Goal: Task Accomplishment & Management: Use online tool/utility

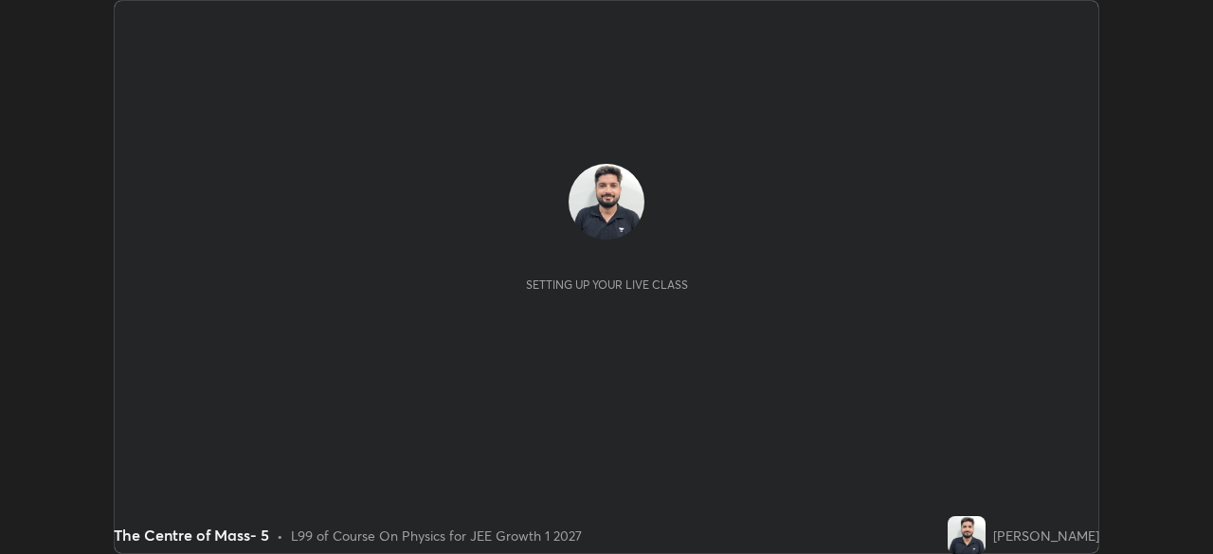
scroll to position [554, 1212]
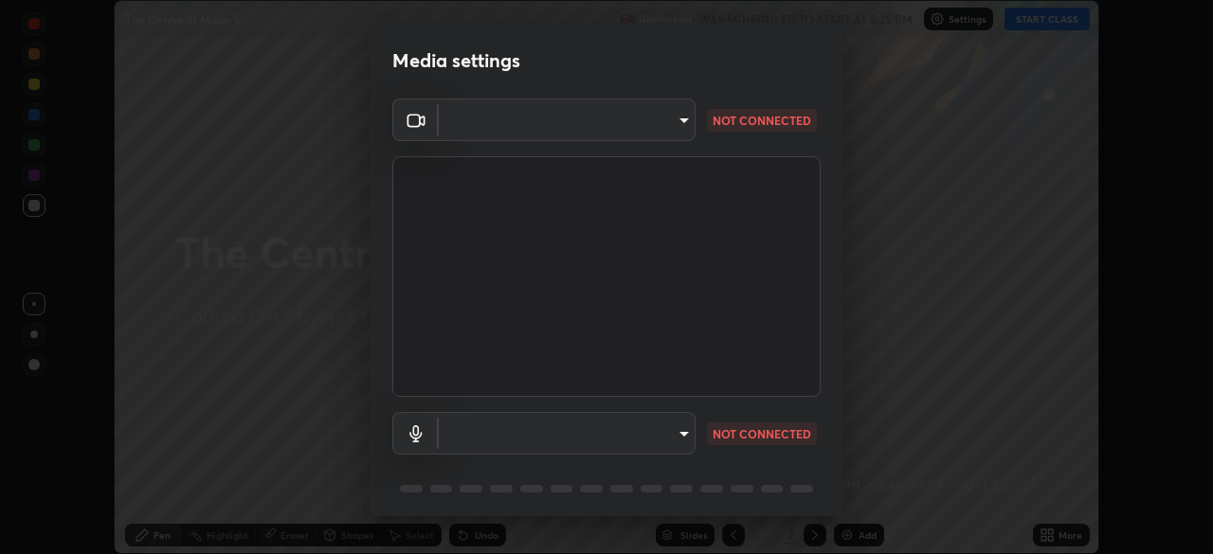
type input "6c2cbd707de14d6f22ad6aa38dcece7be3c4addb00b53b9d4bb55d2e14cdbb5a"
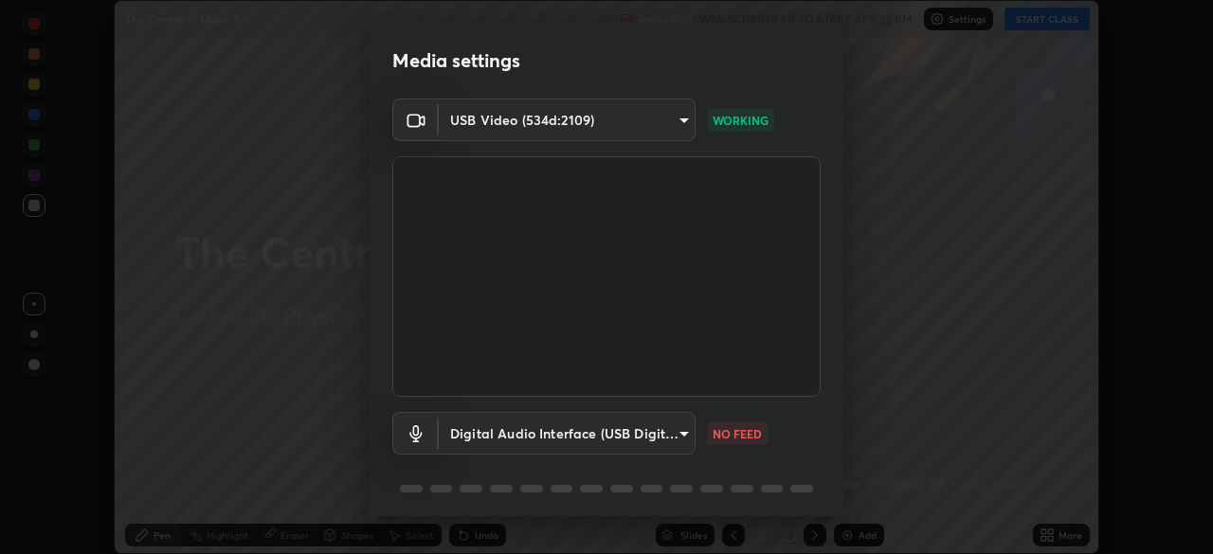
click at [675, 437] on body "Erase all The Centre of Mass- 5 Recording WAS SCHEDULED TO START AT 5:25 PM Set…" at bounding box center [606, 277] width 1213 height 554
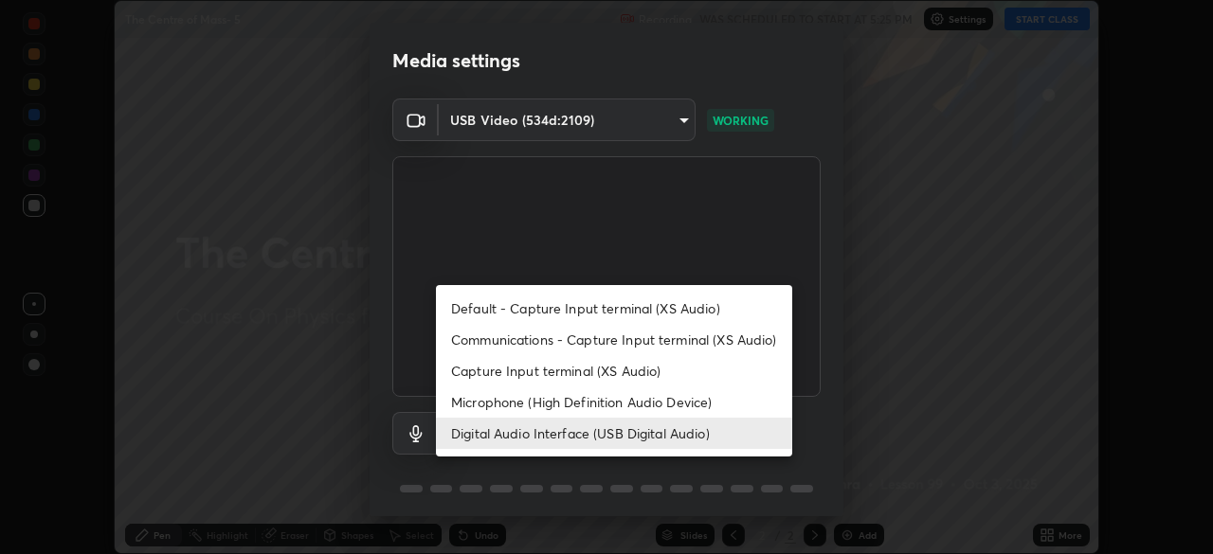
click at [659, 405] on li "Microphone (High Definition Audio Device)" at bounding box center [614, 402] width 356 height 31
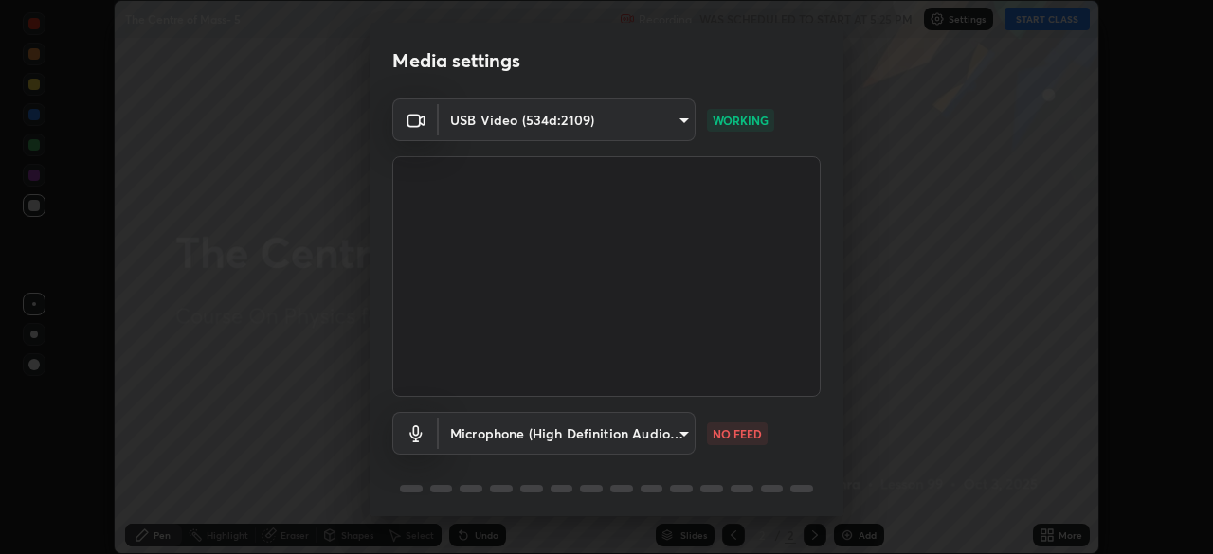
click at [646, 435] on body "Erase all The Centre of Mass- 5 Recording WAS SCHEDULED TO START AT 5:25 PM Set…" at bounding box center [606, 277] width 1213 height 554
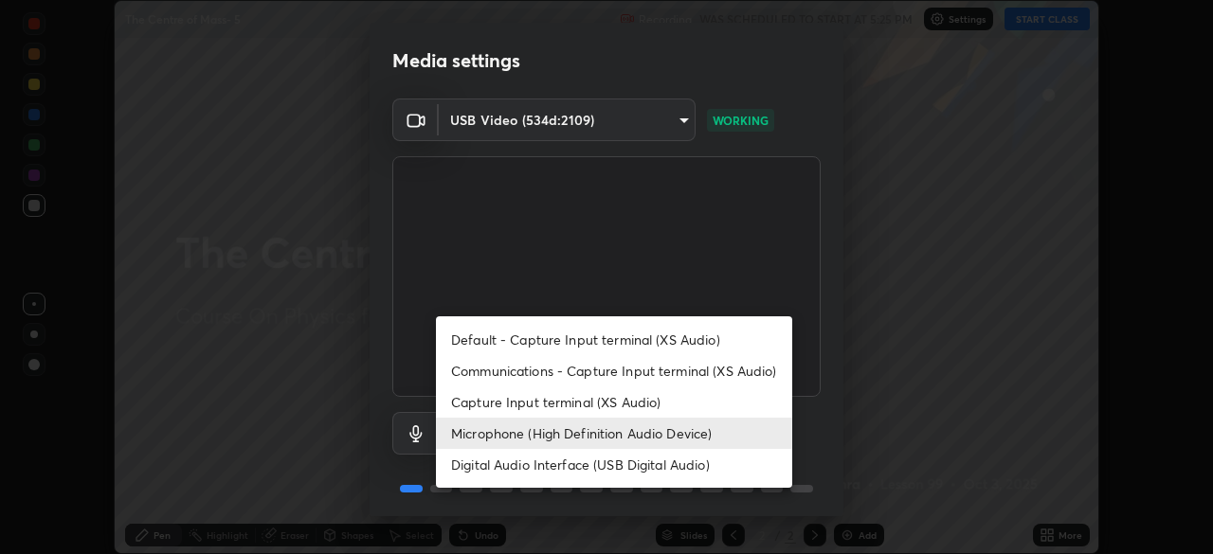
click at [658, 457] on li "Digital Audio Interface (USB Digital Audio)" at bounding box center [614, 464] width 356 height 31
type input "c108463416e0f654911d3f2d5d8dc70540b561df972e8d28c90434f423b2e045"
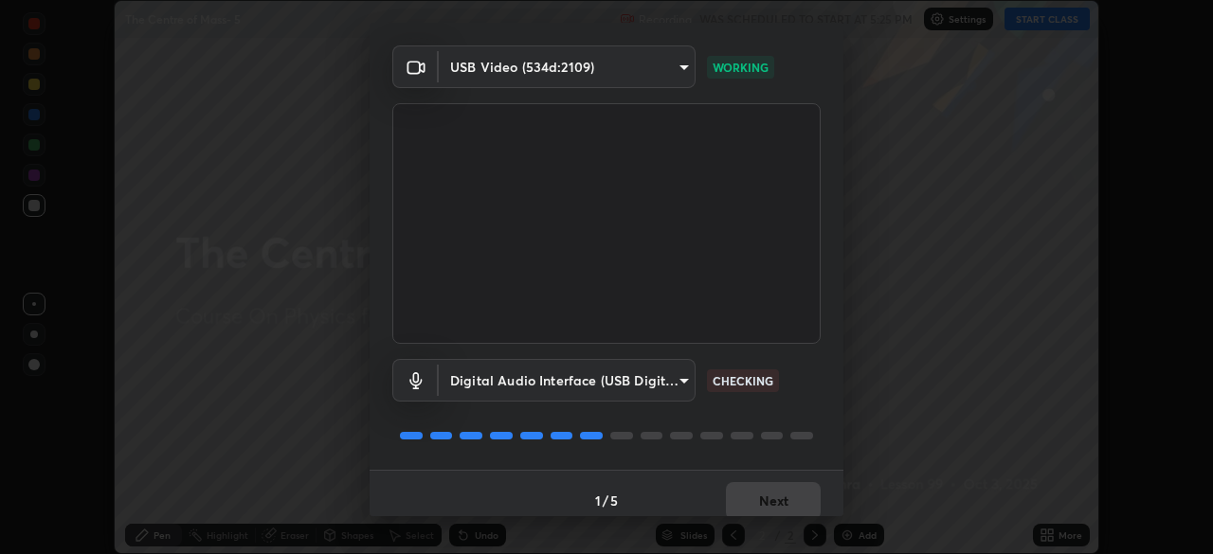
scroll to position [67, 0]
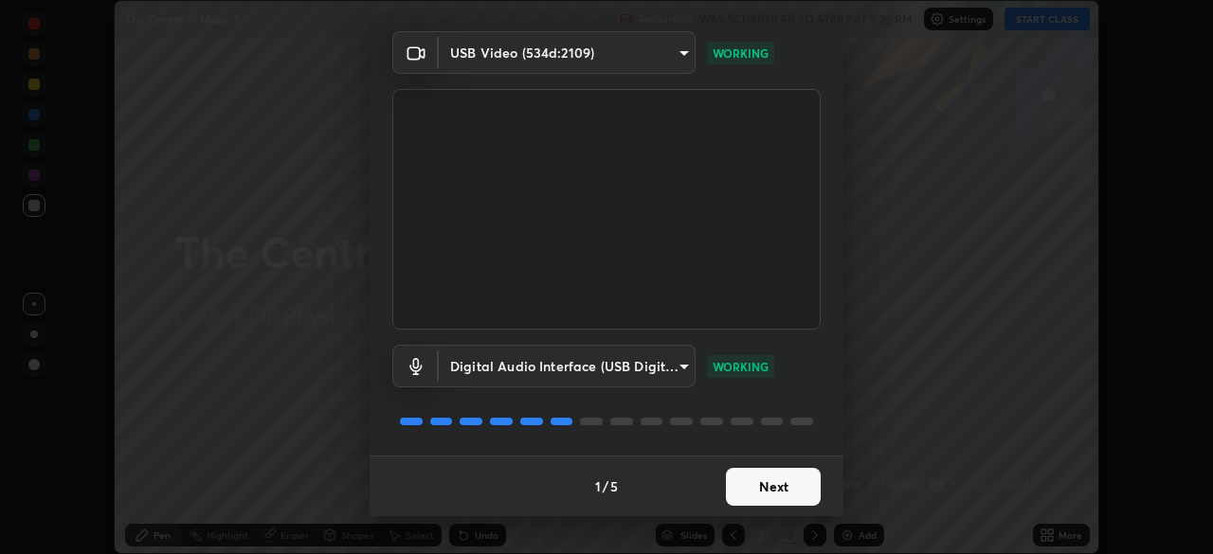
click at [780, 487] on button "Next" at bounding box center [773, 487] width 95 height 38
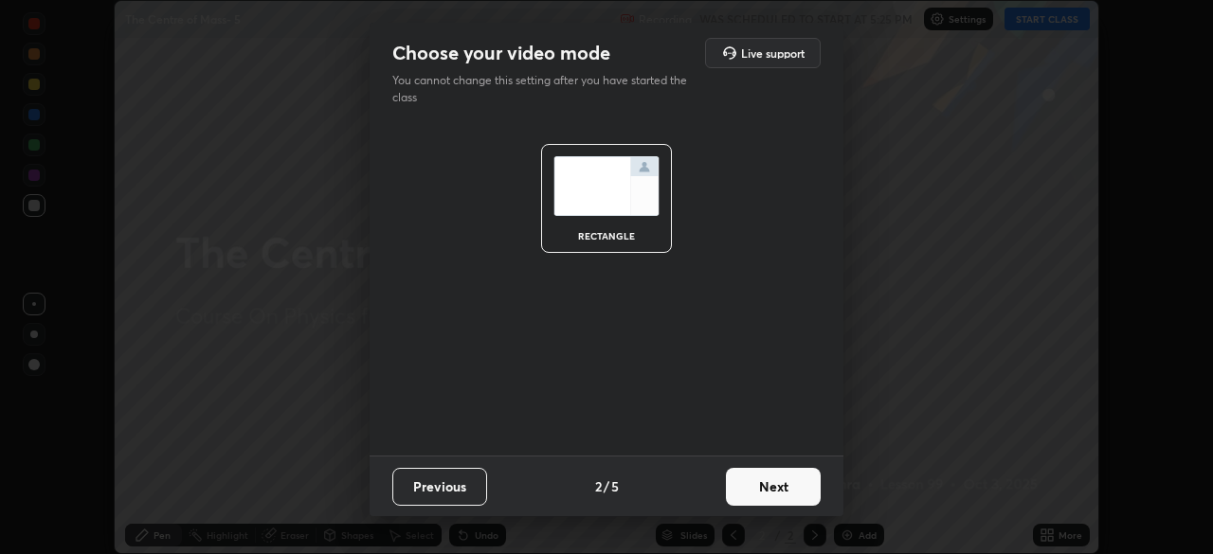
scroll to position [0, 0]
click at [790, 485] on button "Next" at bounding box center [773, 487] width 95 height 38
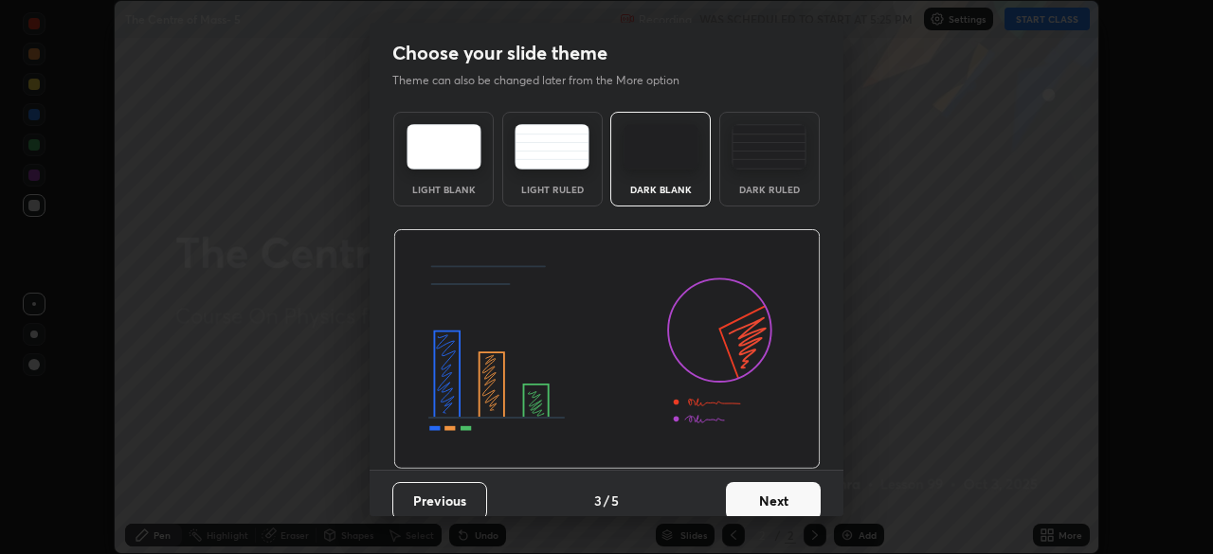
click at [804, 489] on button "Next" at bounding box center [773, 501] width 95 height 38
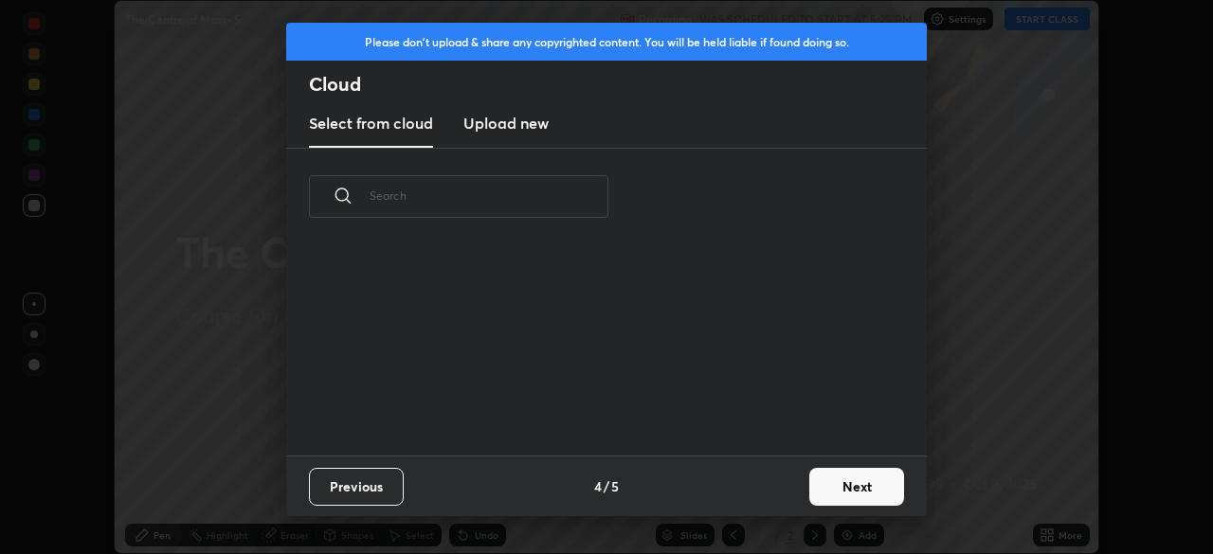
scroll to position [210, 608]
click at [843, 495] on button "Next" at bounding box center [856, 487] width 95 height 38
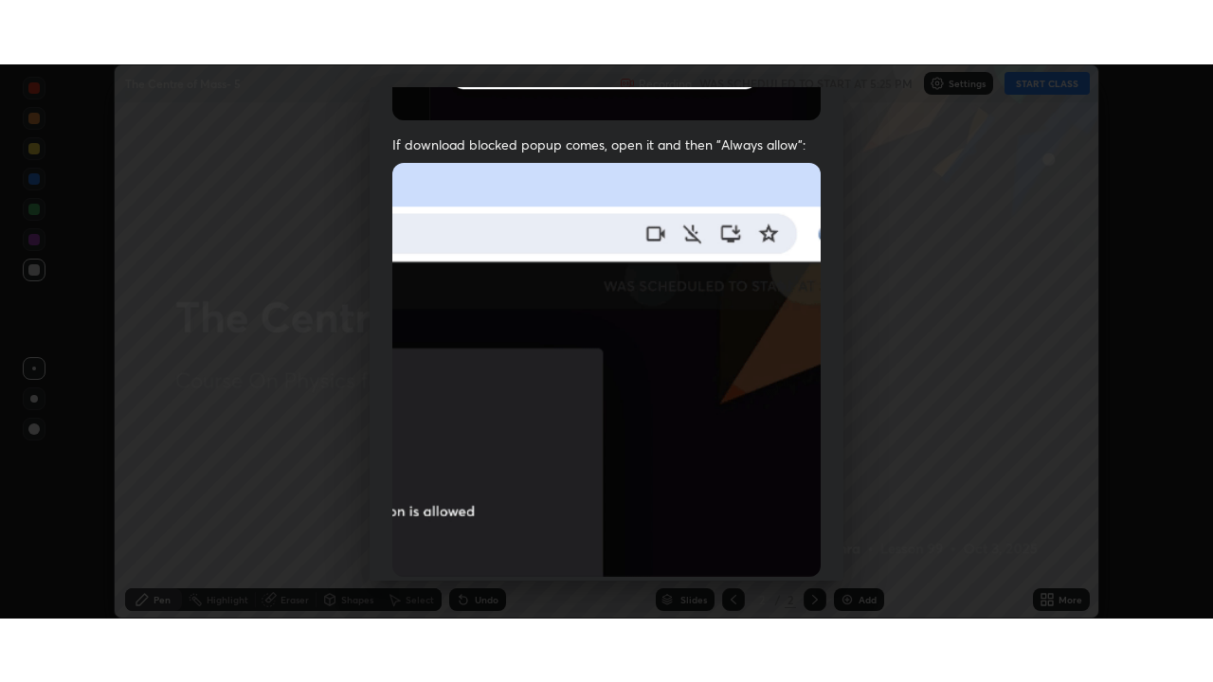
scroll to position [454, 0]
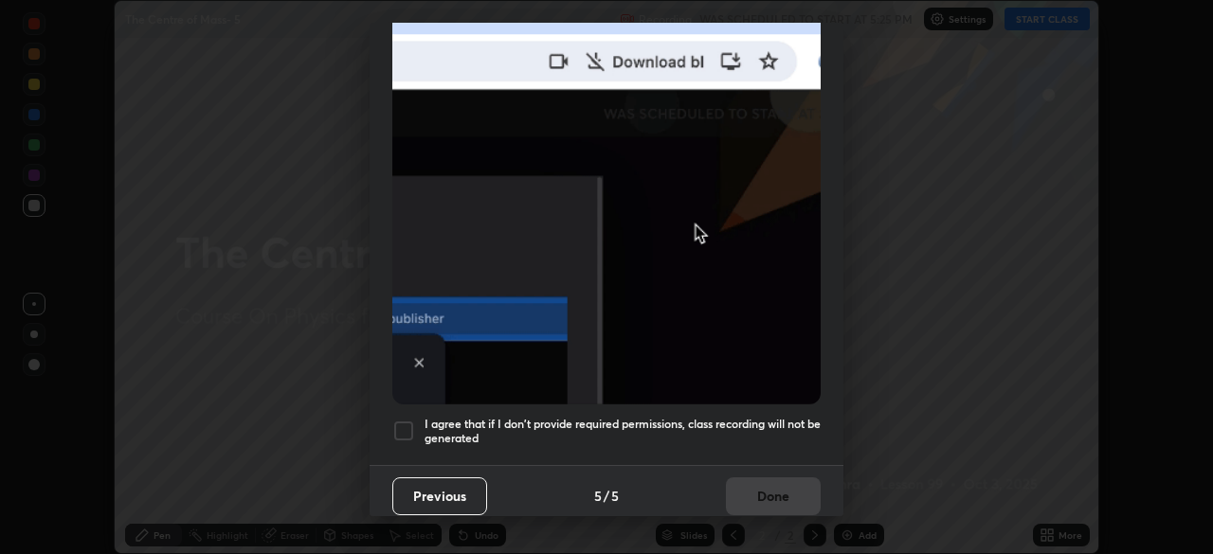
click at [714, 421] on h5 "I agree that if I don't provide required permissions, class recording will not …" at bounding box center [622, 431] width 396 height 29
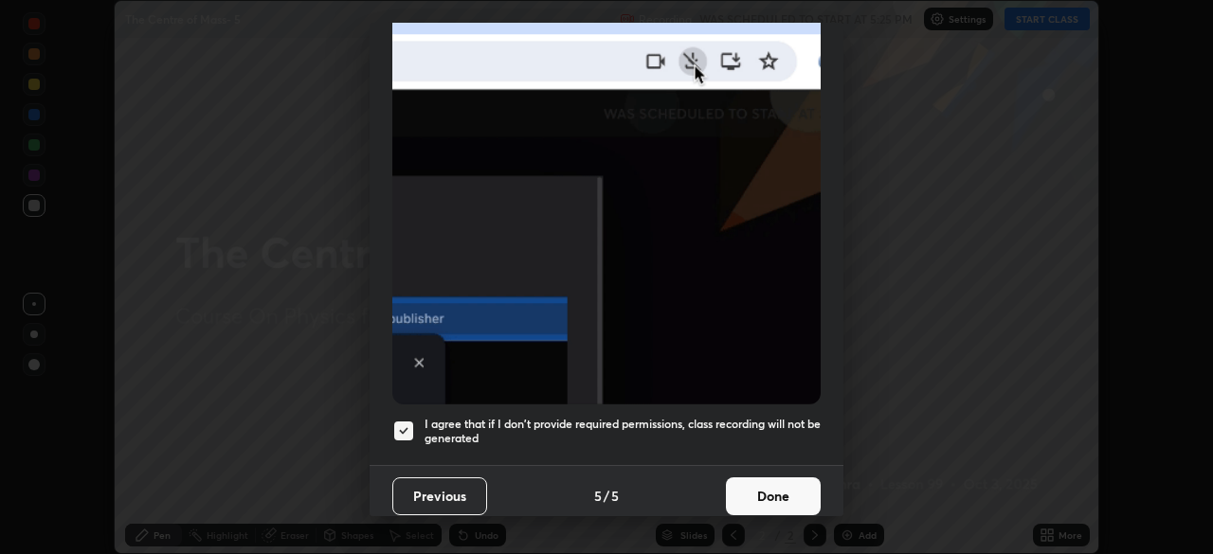
click at [754, 483] on button "Done" at bounding box center [773, 496] width 95 height 38
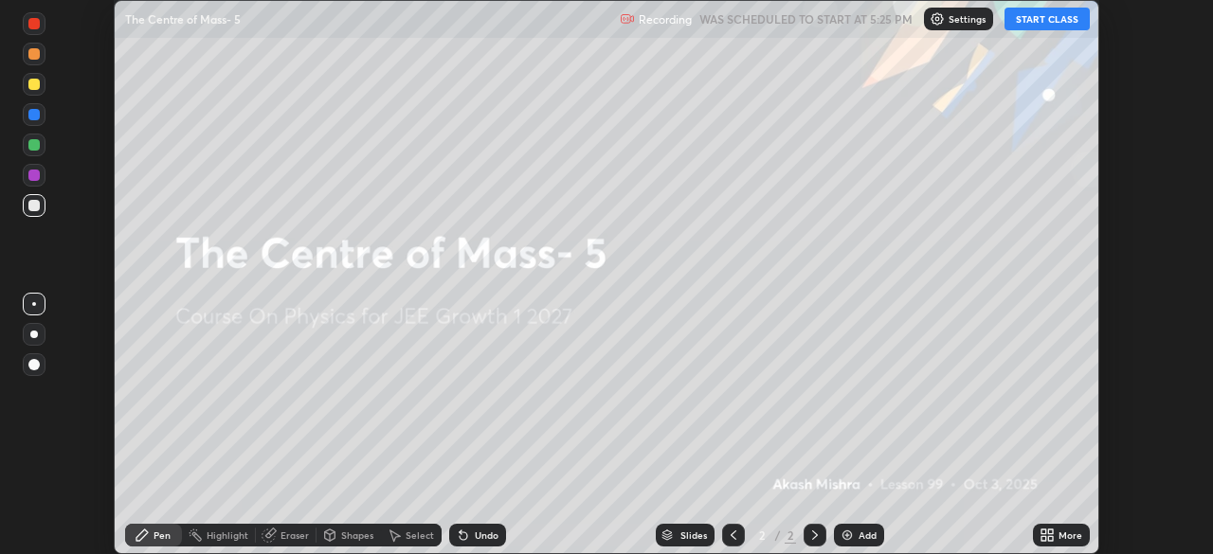
click at [1032, 19] on button "START CLASS" at bounding box center [1046, 19] width 85 height 23
click at [1043, 531] on icon at bounding box center [1043, 532] width 5 height 5
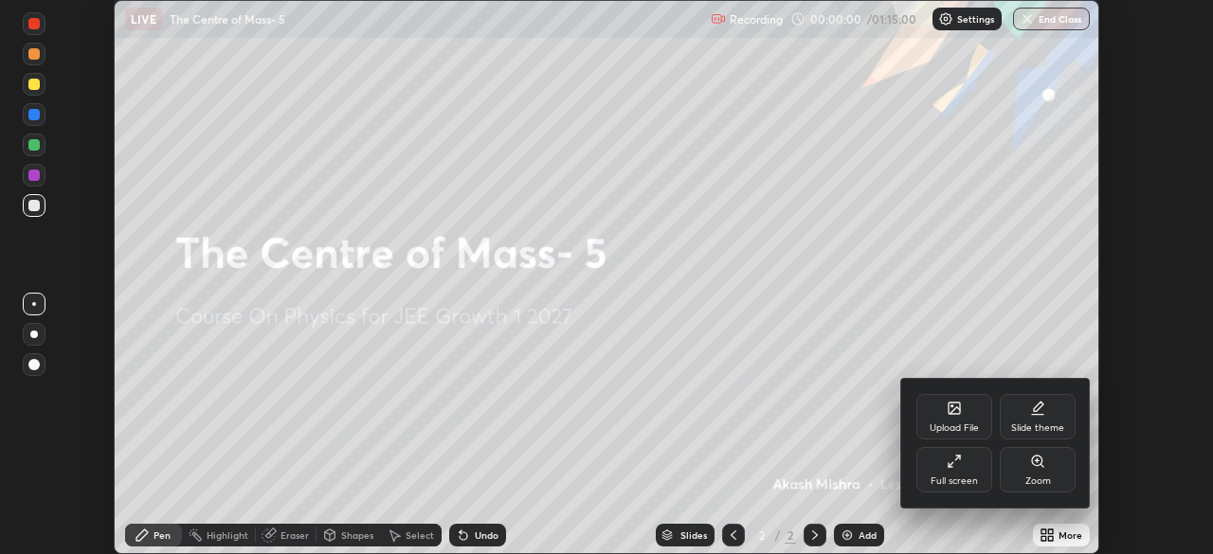
click at [954, 464] on icon at bounding box center [953, 461] width 15 height 15
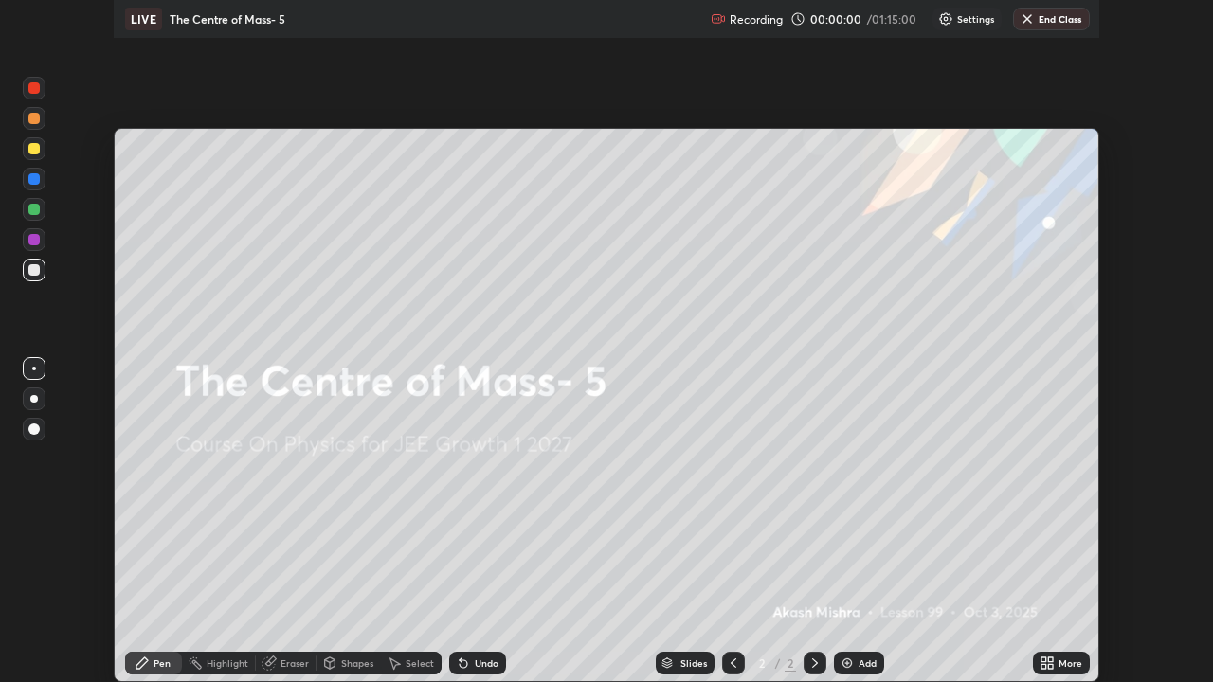
scroll to position [682, 1213]
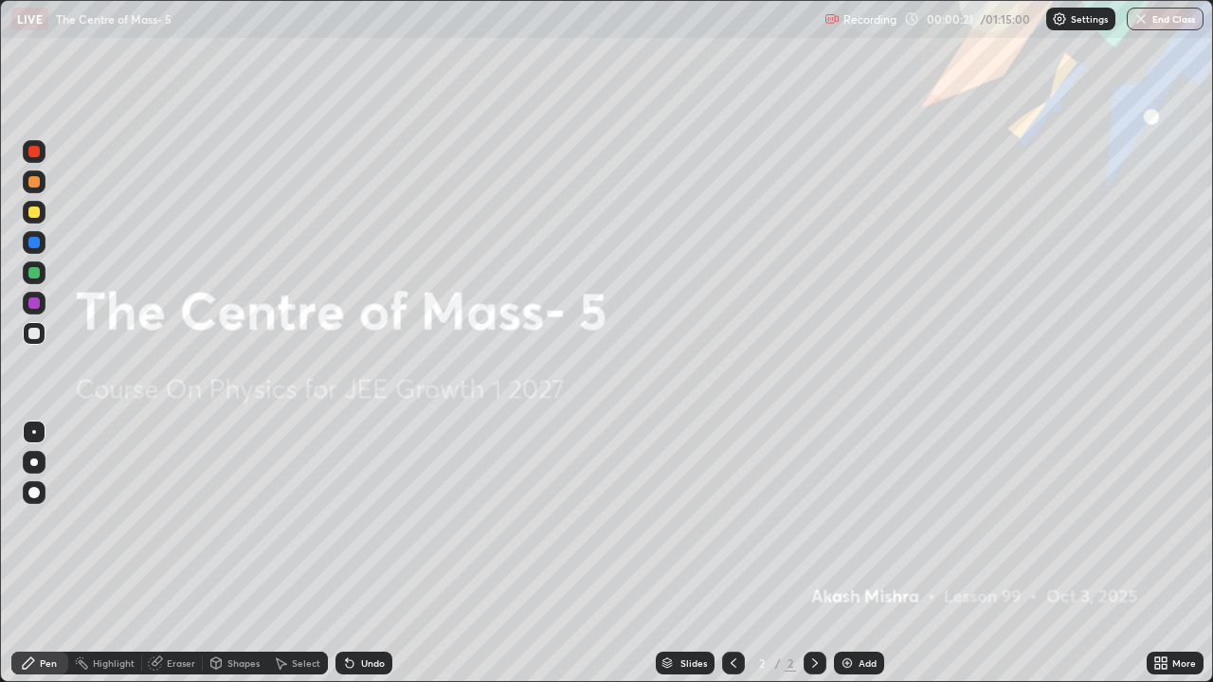
click at [850, 553] on img at bounding box center [846, 663] width 15 height 15
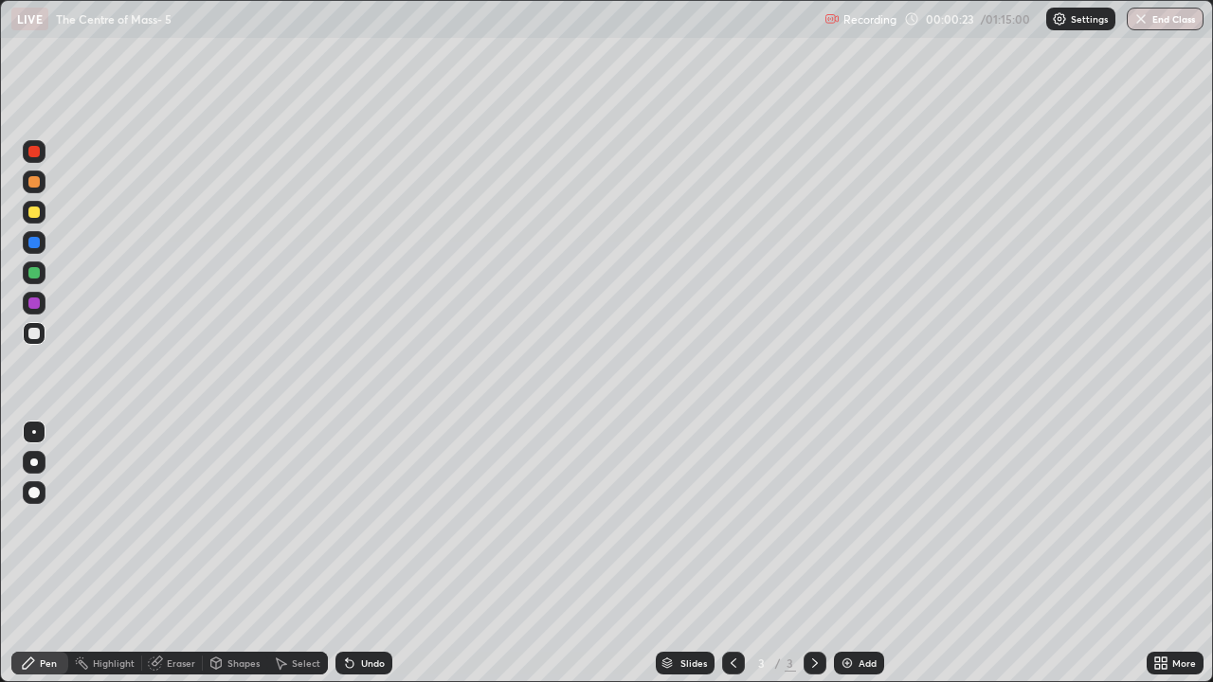
click at [238, 553] on div "Shapes" at bounding box center [243, 662] width 32 height 9
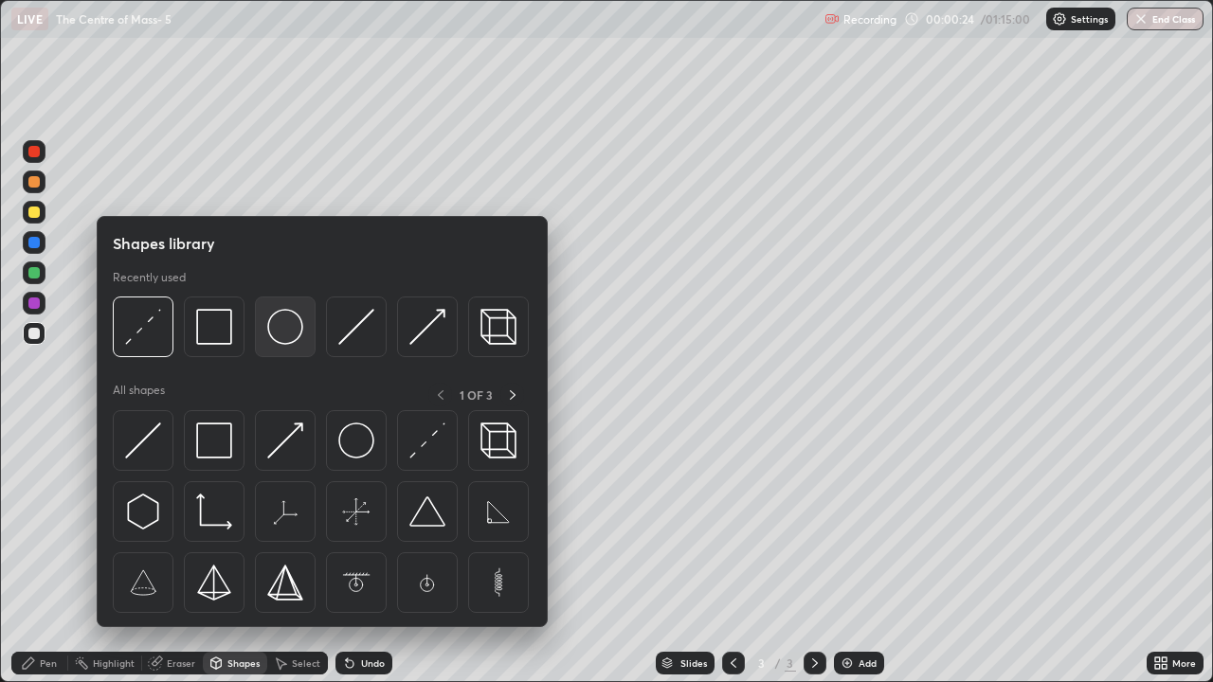
click at [283, 337] on img at bounding box center [285, 327] width 36 height 36
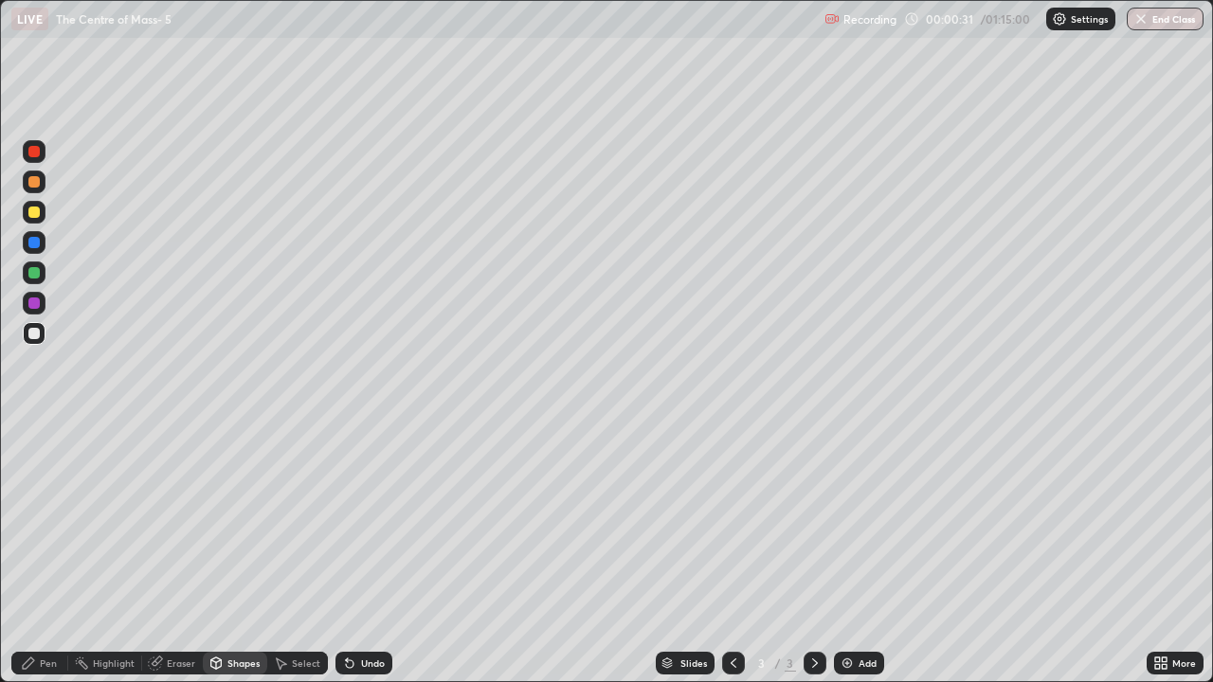
click at [36, 326] on div at bounding box center [34, 333] width 23 height 23
click at [40, 553] on div "Pen" at bounding box center [48, 662] width 17 height 9
click at [37, 217] on div at bounding box center [33, 212] width 11 height 11
click at [364, 553] on div "Undo" at bounding box center [373, 662] width 24 height 9
click at [369, 553] on div "Undo" at bounding box center [373, 662] width 24 height 9
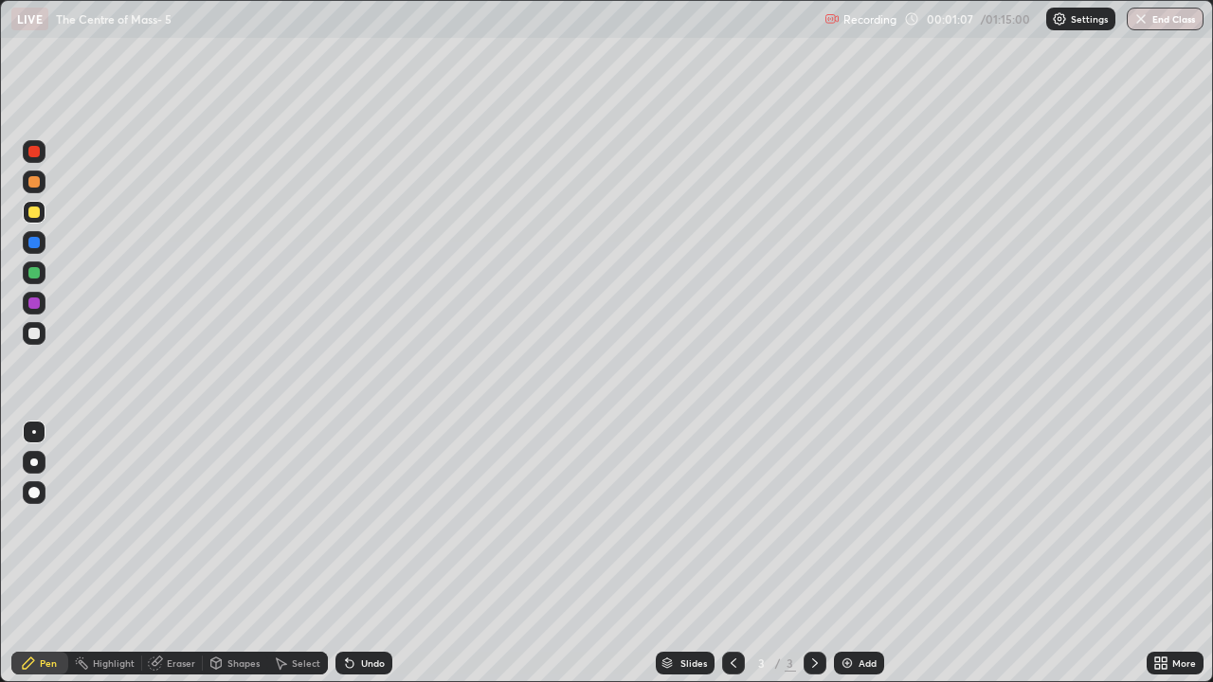
click at [372, 553] on div "Undo" at bounding box center [373, 662] width 24 height 9
click at [362, 553] on div "Undo" at bounding box center [373, 662] width 24 height 9
click at [236, 553] on div "Shapes" at bounding box center [243, 662] width 32 height 9
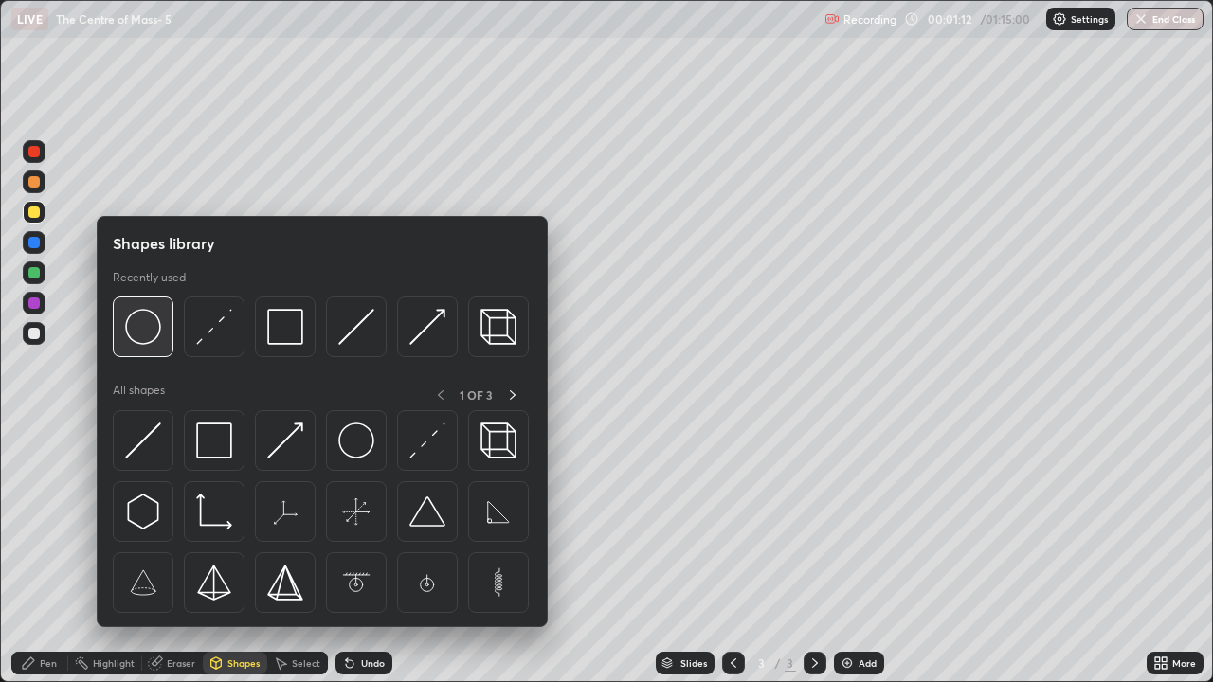
click at [157, 334] on img at bounding box center [143, 327] width 36 height 36
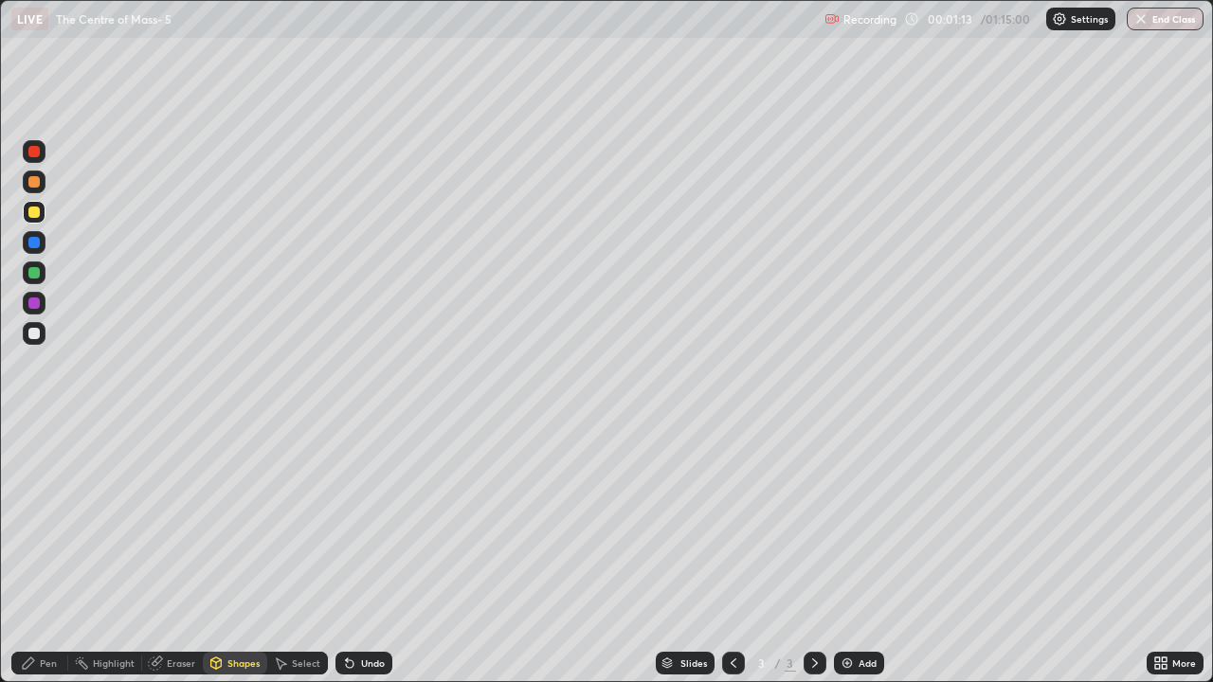
click at [38, 327] on div at bounding box center [34, 333] width 23 height 23
click at [288, 553] on div "Select" at bounding box center [297, 663] width 61 height 23
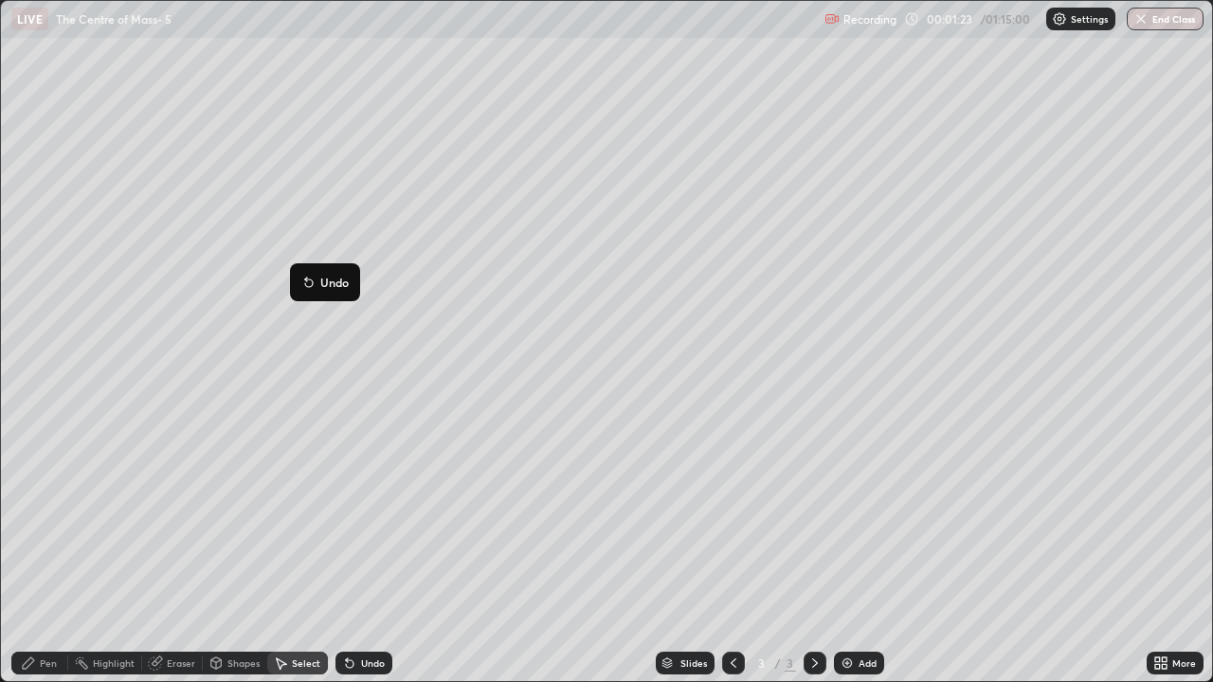
click at [389, 368] on div "0 ° Undo Copy Duplicate Duplicate to new slide Delete" at bounding box center [606, 341] width 1211 height 680
click at [396, 356] on div "0 ° Undo Copy Duplicate Duplicate to new slide Delete" at bounding box center [606, 341] width 1211 height 680
click at [57, 553] on div "Pen" at bounding box center [39, 663] width 57 height 23
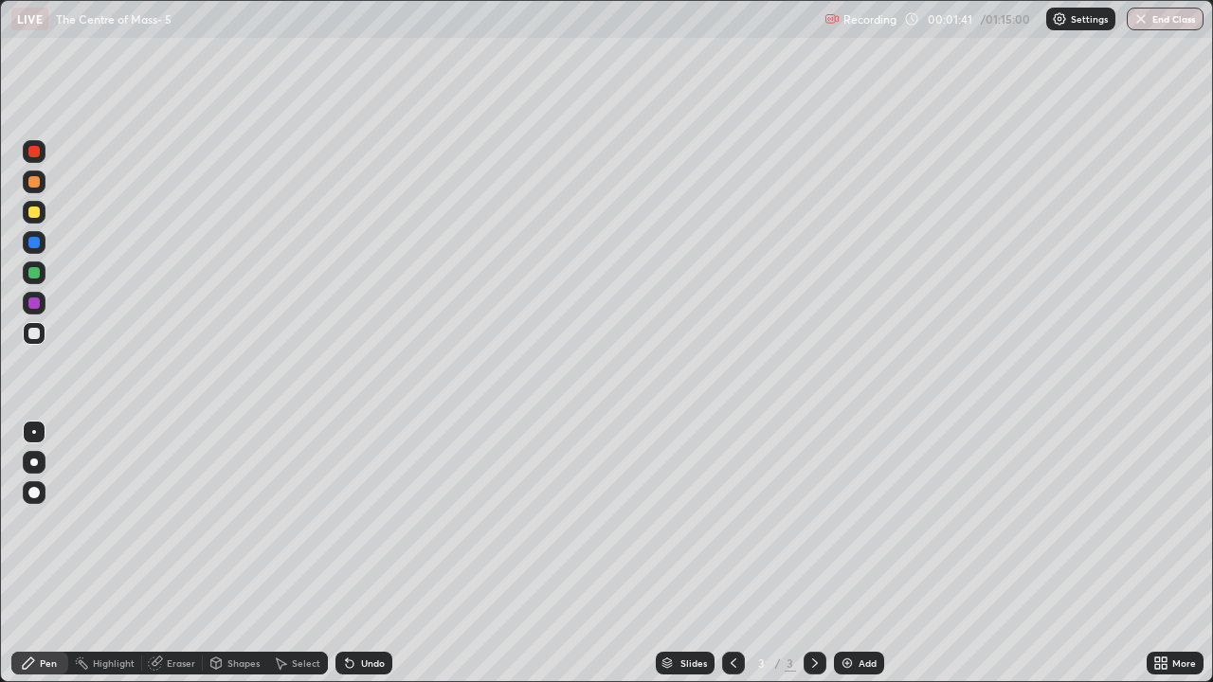
click at [34, 213] on div at bounding box center [33, 212] width 11 height 11
click at [37, 272] on div at bounding box center [33, 272] width 11 height 11
click at [34, 212] on div at bounding box center [33, 212] width 11 height 11
click at [238, 553] on div "Shapes" at bounding box center [243, 662] width 32 height 9
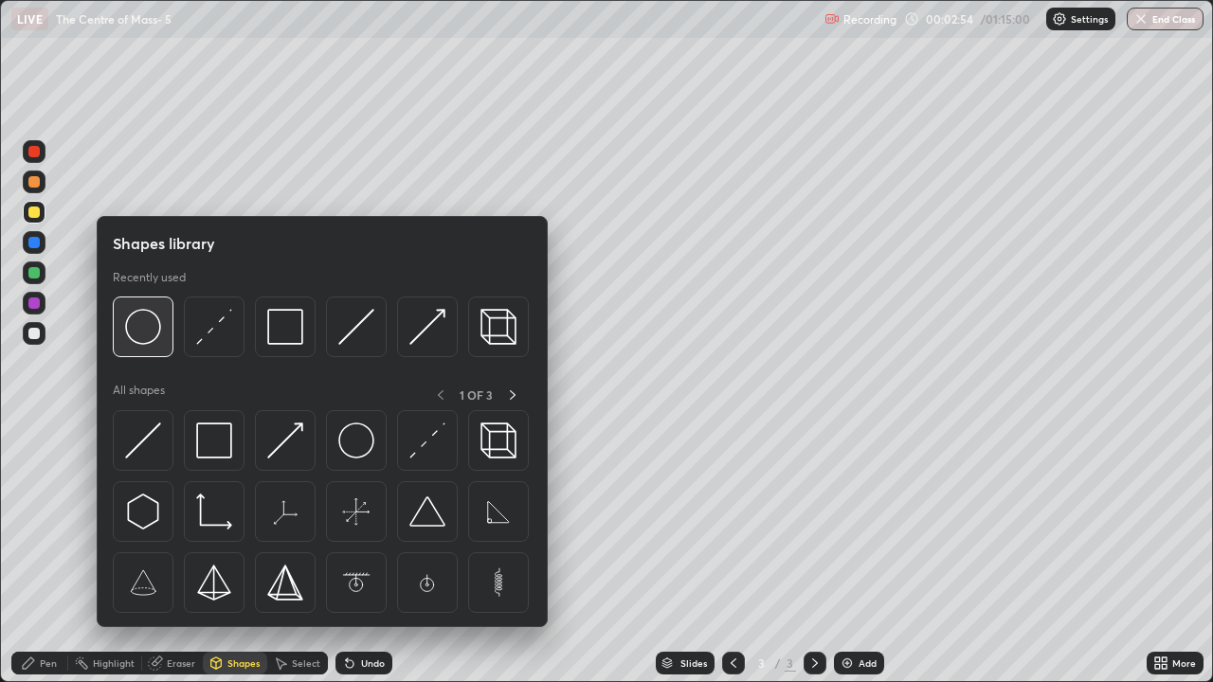
click at [153, 327] on img at bounding box center [143, 327] width 36 height 36
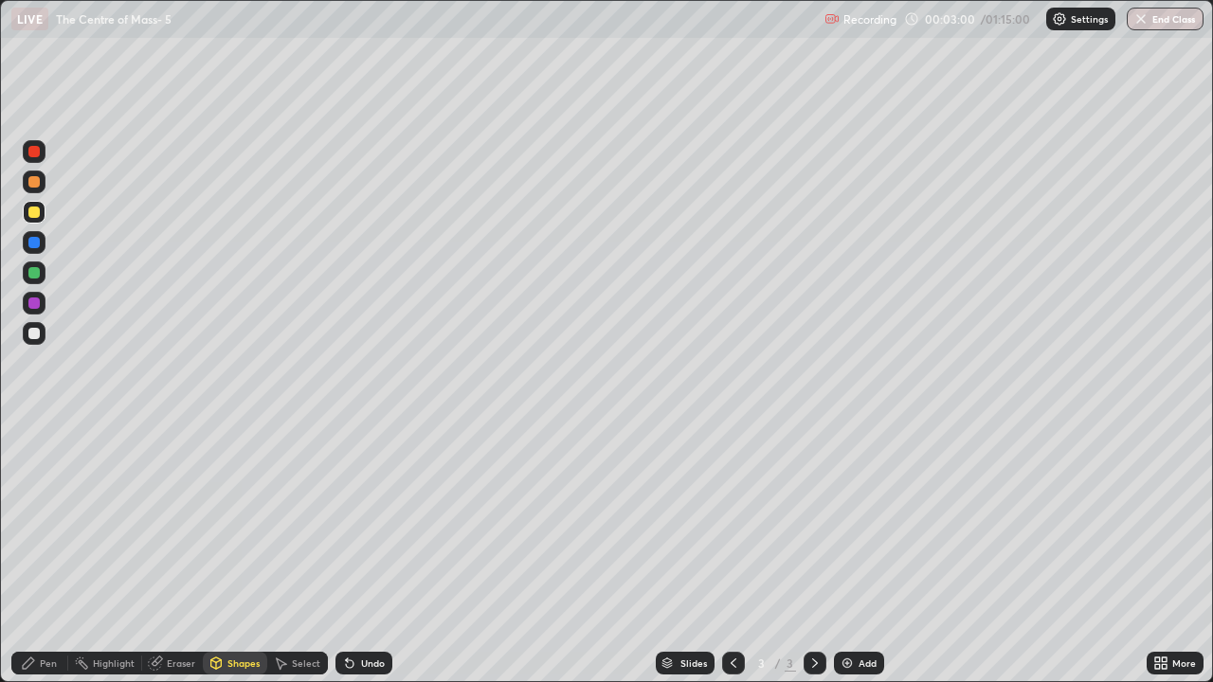
click at [51, 553] on div "Pen" at bounding box center [48, 662] width 17 height 9
click at [35, 333] on div at bounding box center [33, 333] width 11 height 11
click at [38, 214] on div at bounding box center [33, 212] width 11 height 11
click at [239, 553] on div "Shapes" at bounding box center [243, 662] width 32 height 9
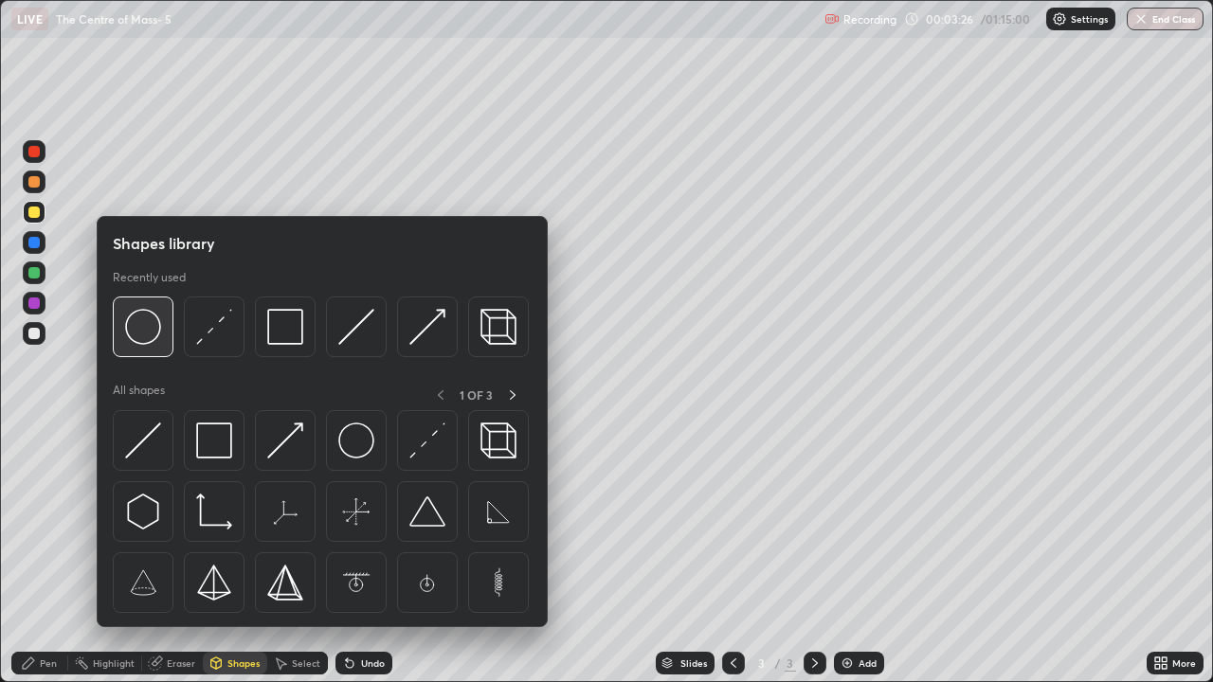
click at [151, 331] on img at bounding box center [143, 327] width 36 height 36
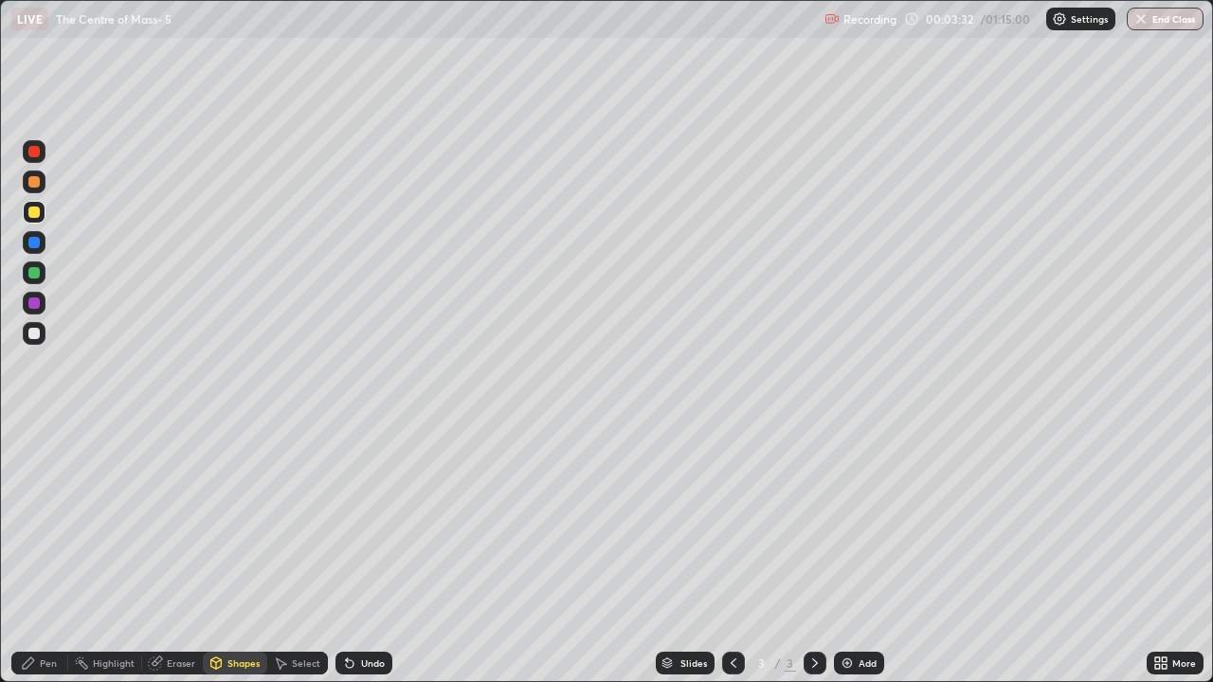
click at [61, 553] on div "Pen" at bounding box center [39, 663] width 57 height 23
click at [39, 328] on div at bounding box center [34, 333] width 23 height 23
click at [39, 185] on div at bounding box center [33, 181] width 11 height 11
click at [37, 155] on div at bounding box center [33, 151] width 11 height 11
click at [38, 276] on div at bounding box center [33, 272] width 11 height 11
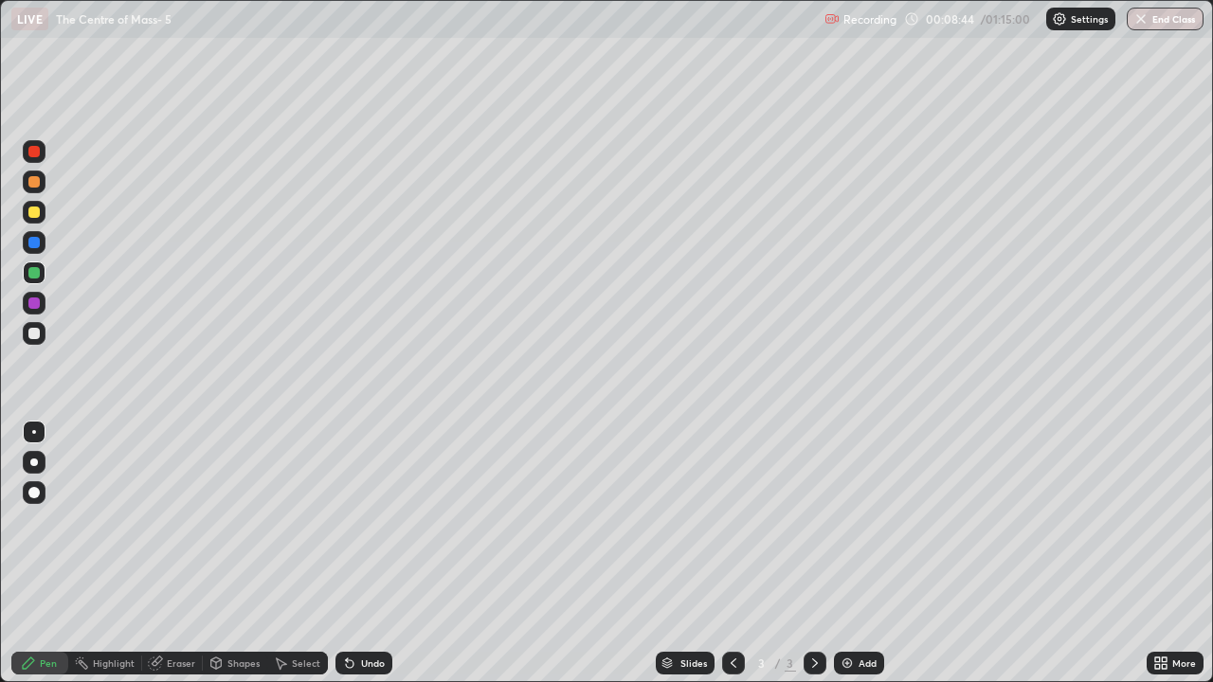
click at [38, 336] on div at bounding box center [33, 333] width 11 height 11
click at [385, 553] on div "Undo" at bounding box center [363, 663] width 57 height 23
click at [378, 553] on div "Undo" at bounding box center [363, 663] width 57 height 23
click at [387, 553] on div "Undo" at bounding box center [363, 663] width 57 height 23
click at [361, 553] on div "Undo" at bounding box center [373, 662] width 24 height 9
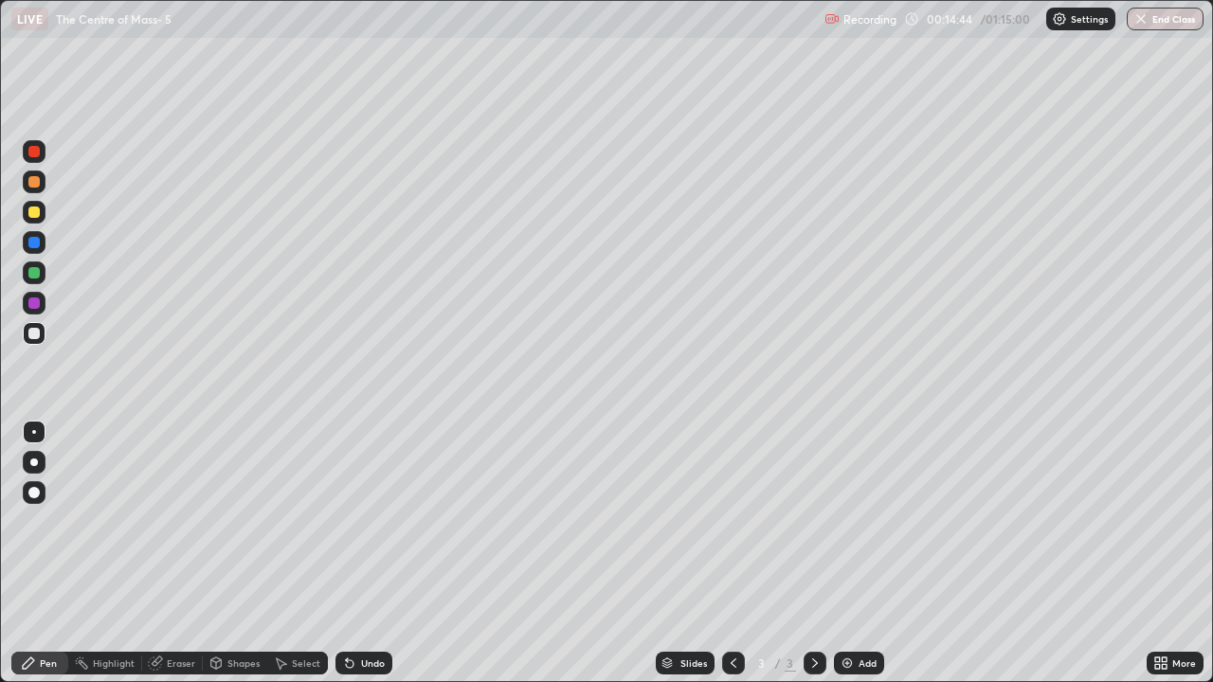
click at [849, 553] on img at bounding box center [846, 663] width 15 height 15
click at [224, 553] on div "Shapes" at bounding box center [235, 663] width 64 height 23
click at [805, 553] on div at bounding box center [814, 663] width 23 height 23
click at [729, 553] on icon at bounding box center [733, 663] width 15 height 15
click at [807, 553] on icon at bounding box center [814, 663] width 15 height 15
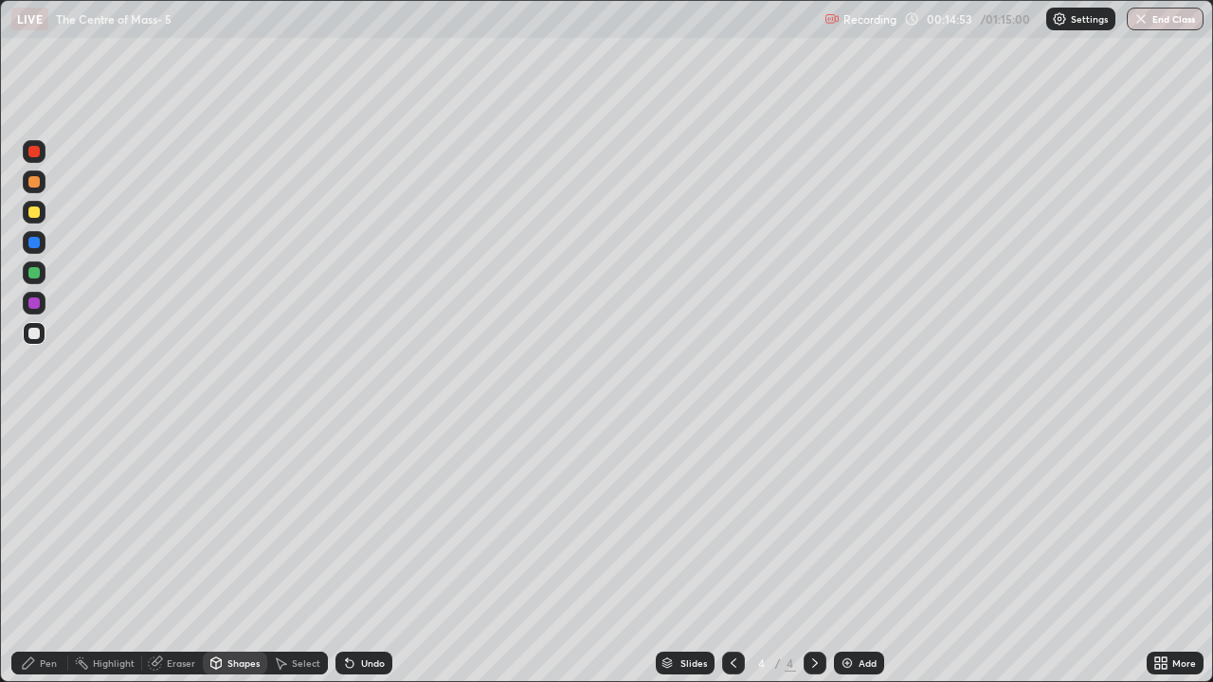
click at [225, 553] on div "Shapes" at bounding box center [235, 663] width 64 height 23
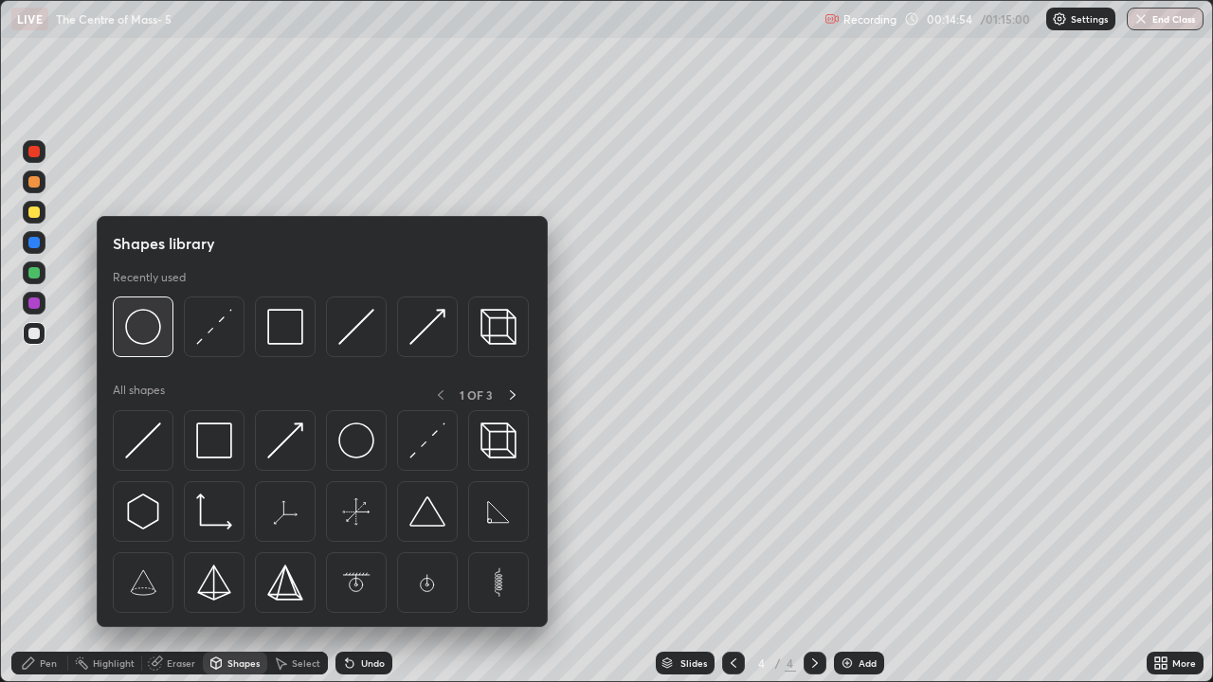
click at [143, 334] on img at bounding box center [143, 327] width 36 height 36
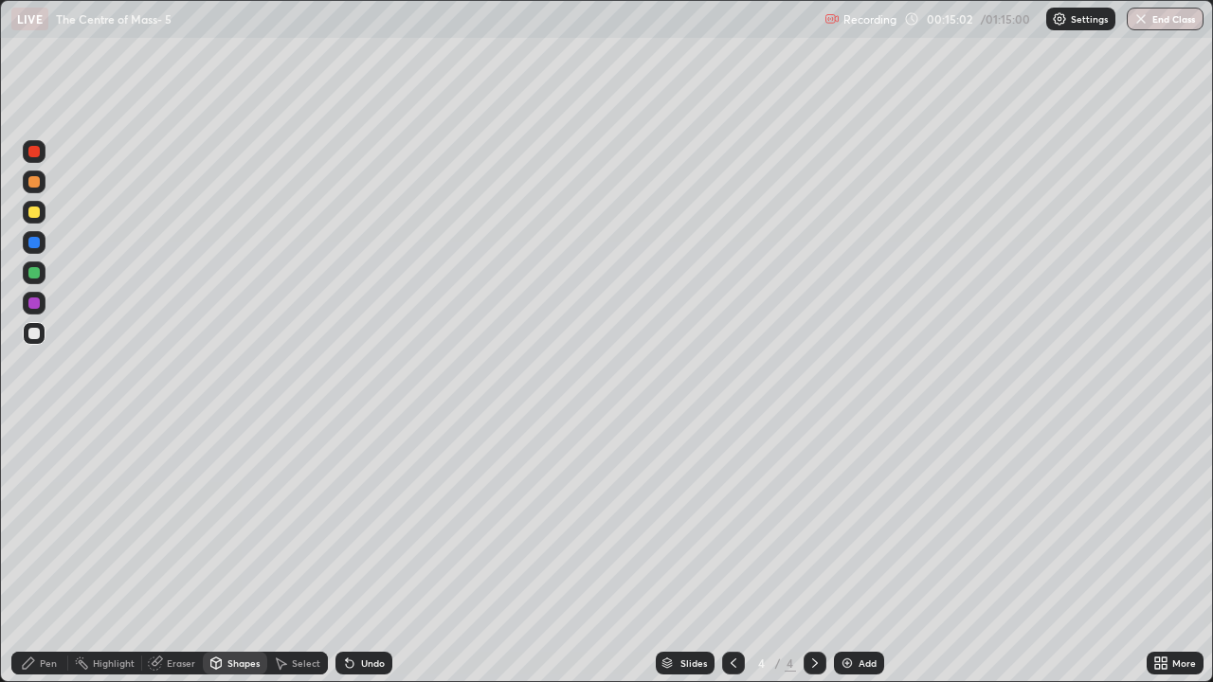
click at [45, 553] on div "Pen" at bounding box center [48, 662] width 17 height 9
click at [33, 215] on div at bounding box center [33, 212] width 11 height 11
click at [245, 553] on div "Shapes" at bounding box center [243, 662] width 32 height 9
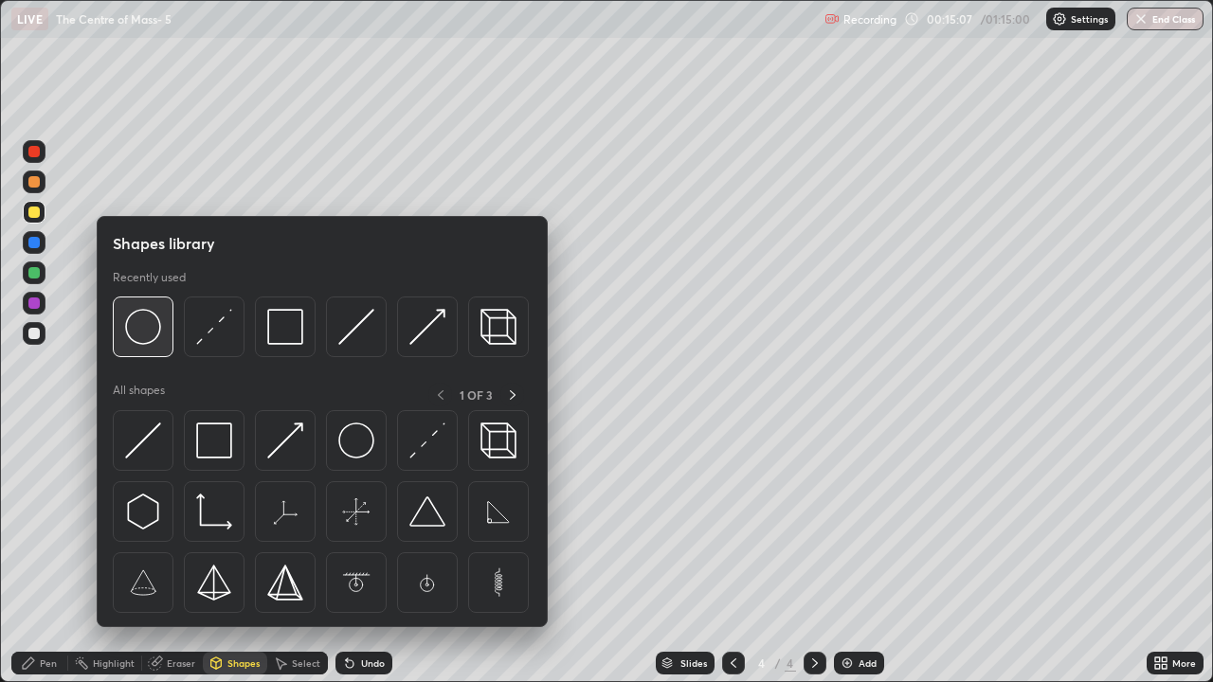
click at [155, 326] on img at bounding box center [143, 327] width 36 height 36
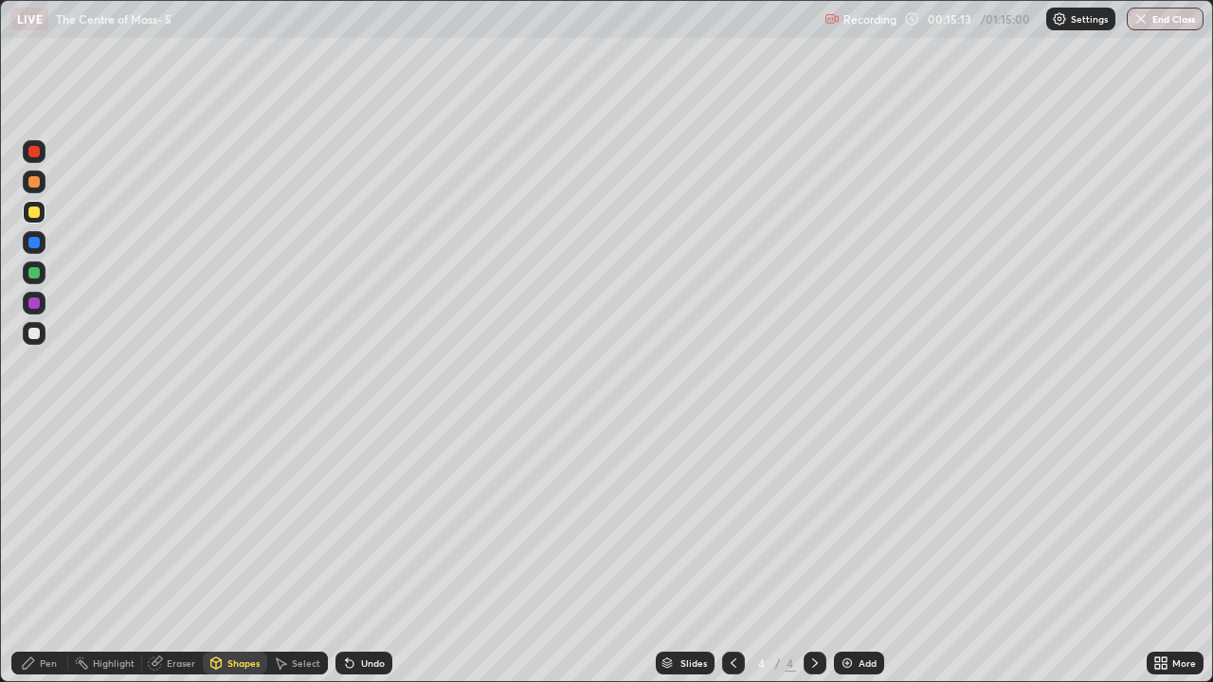
click at [286, 553] on icon at bounding box center [280, 663] width 15 height 15
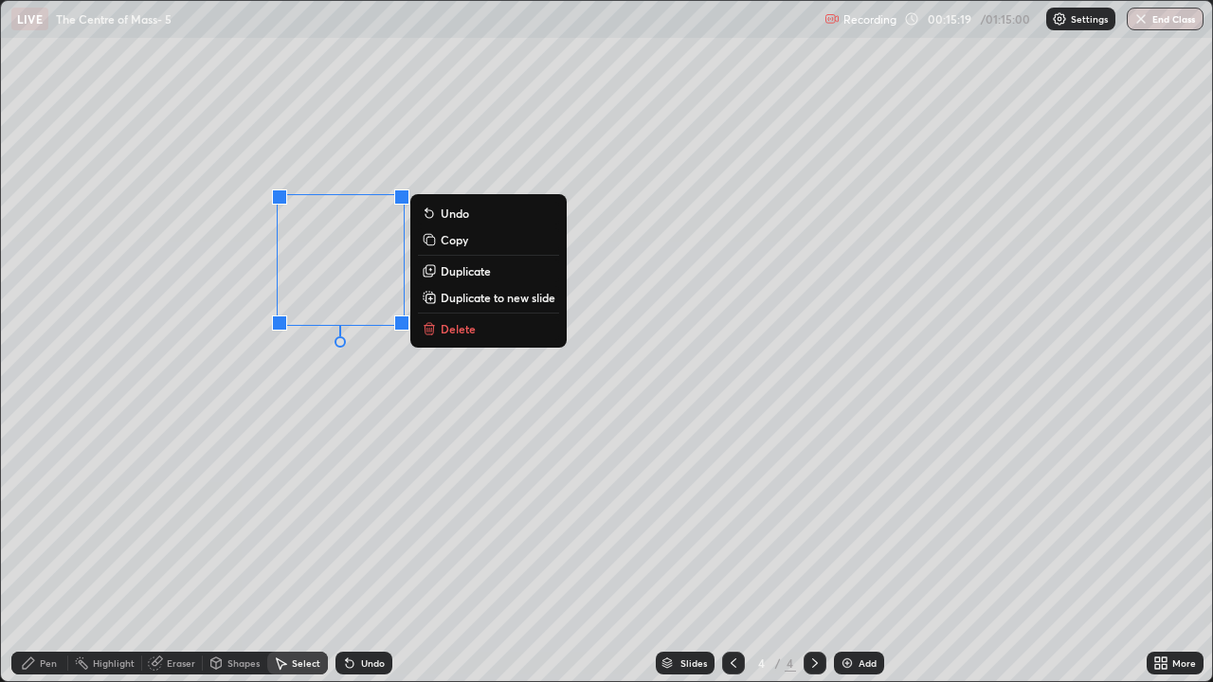
click at [297, 350] on div "0 ° Undo Copy Duplicate Duplicate to new slide Delete" at bounding box center [606, 341] width 1211 height 680
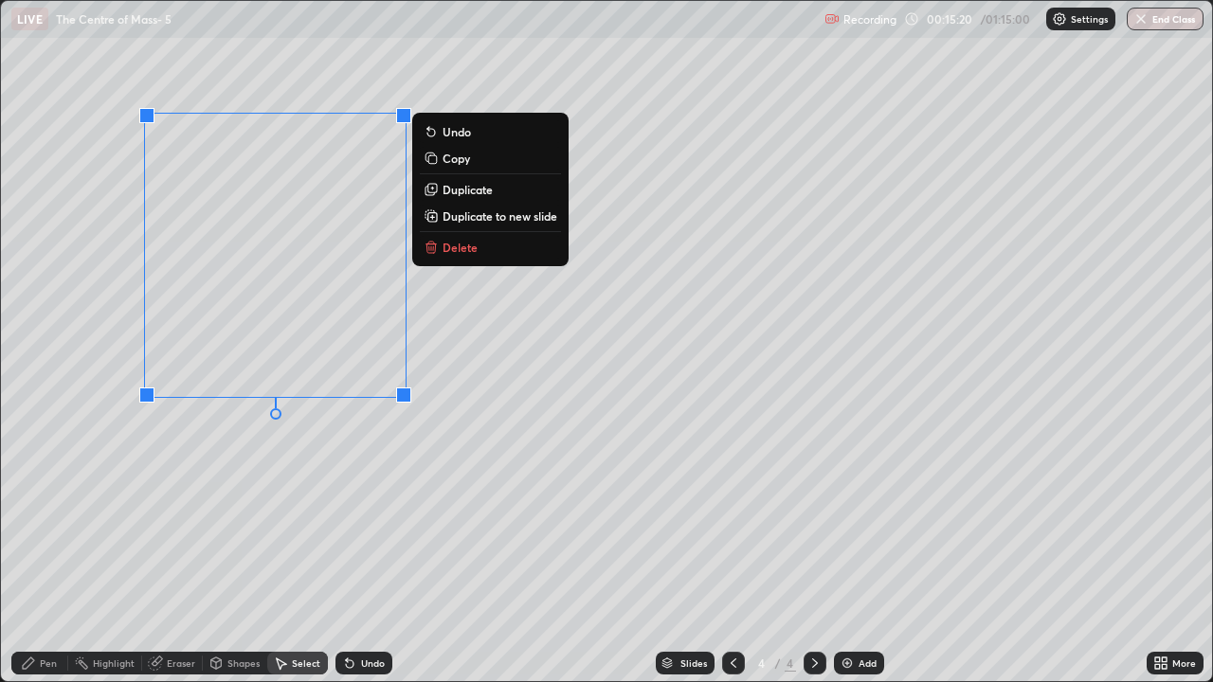
click at [423, 444] on div "0 ° Undo Copy Duplicate Duplicate to new slide Delete" at bounding box center [606, 341] width 1211 height 680
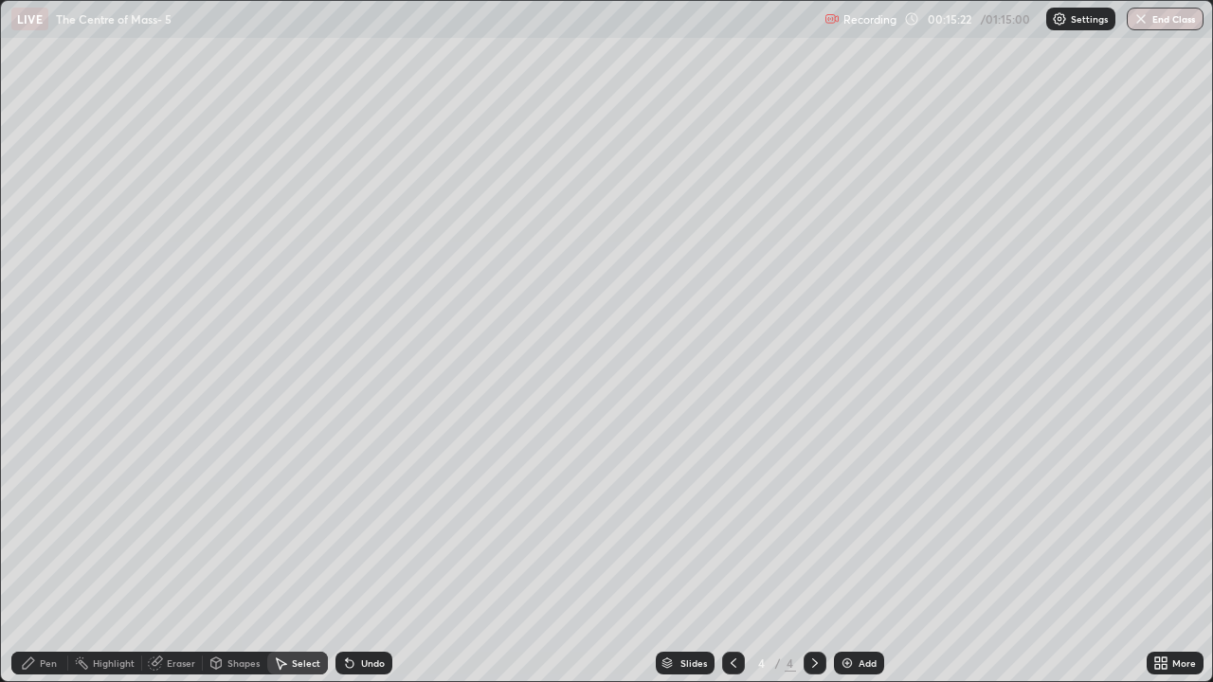
click at [62, 553] on div "Pen" at bounding box center [39, 663] width 57 height 23
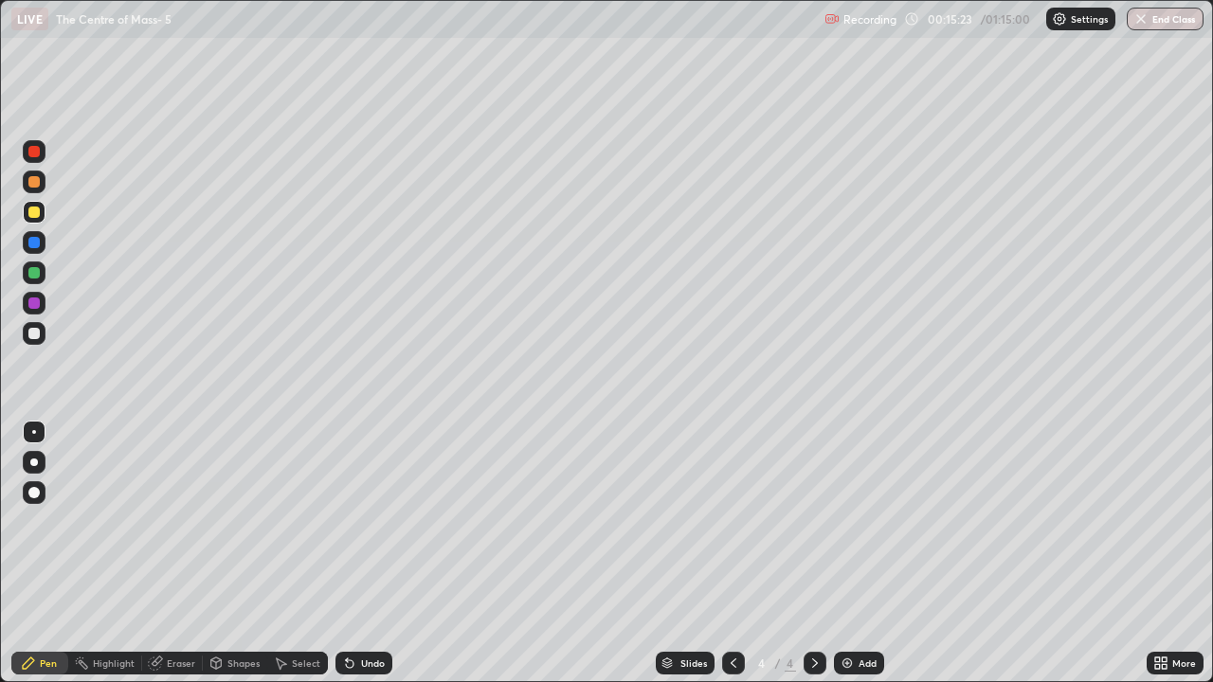
click at [35, 333] on div at bounding box center [33, 333] width 11 height 11
click at [37, 186] on div at bounding box center [33, 181] width 11 height 11
click at [364, 553] on div "Undo" at bounding box center [373, 662] width 24 height 9
click at [36, 332] on div at bounding box center [33, 333] width 11 height 11
click at [237, 553] on div "Shapes" at bounding box center [235, 663] width 64 height 23
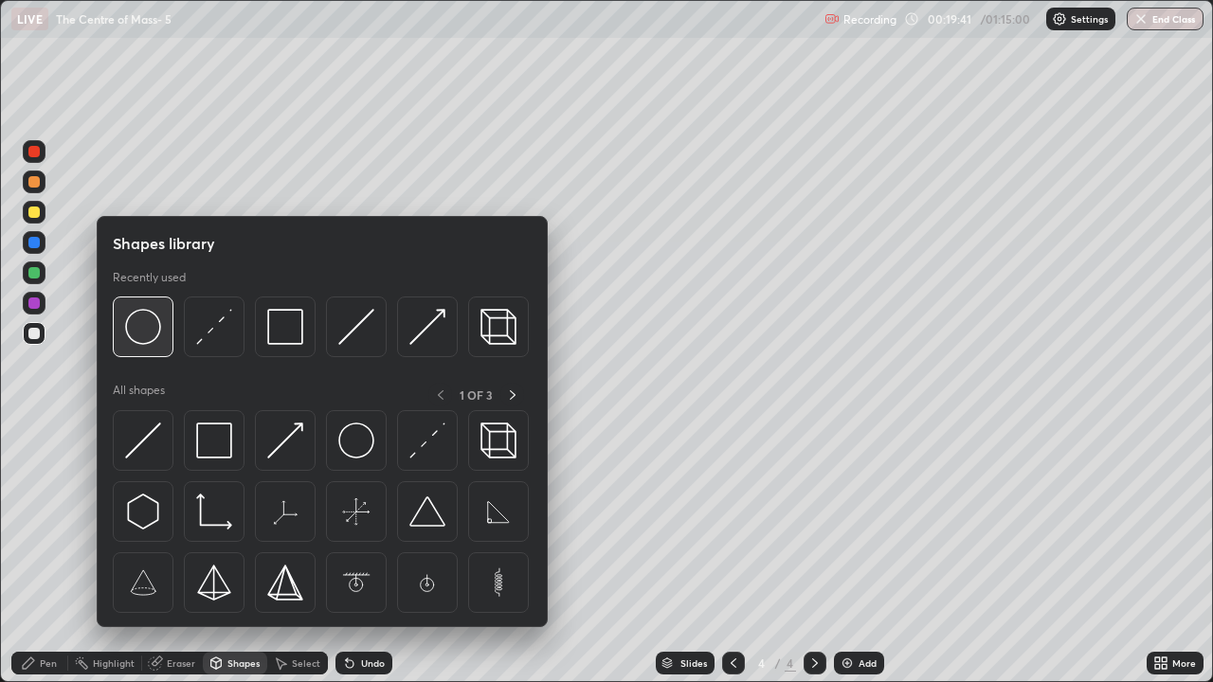
click at [154, 331] on img at bounding box center [143, 327] width 36 height 36
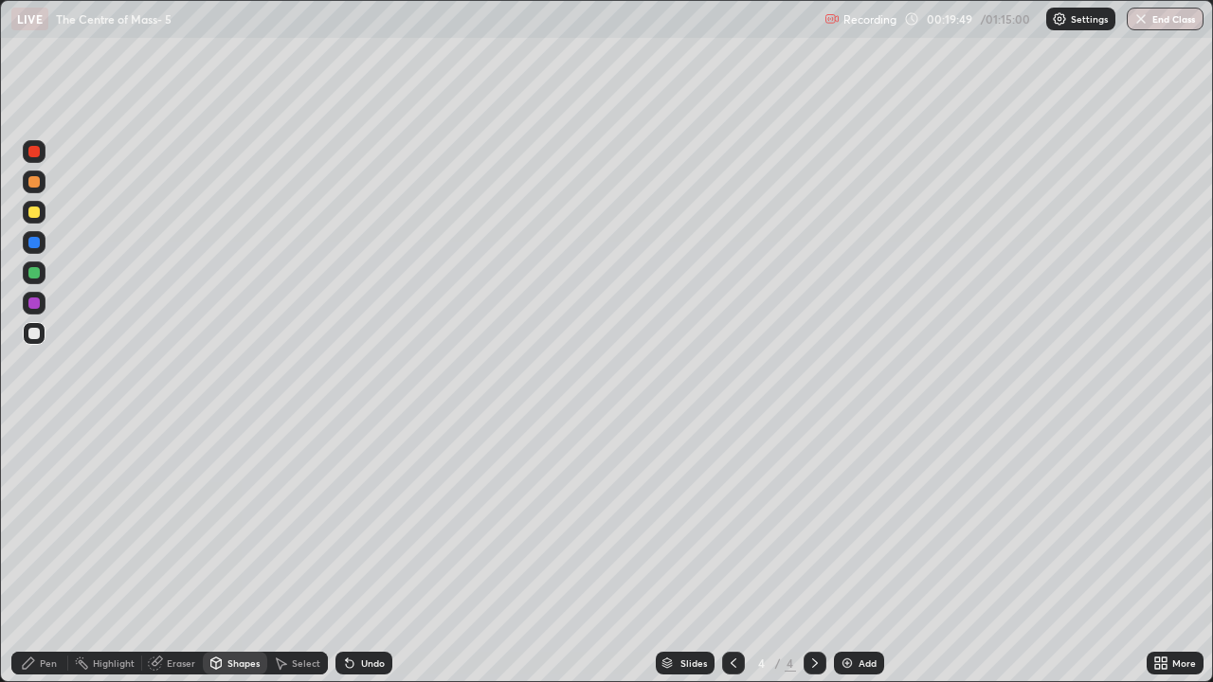
click at [53, 553] on div "Pen" at bounding box center [39, 663] width 57 height 38
click at [32, 208] on div at bounding box center [33, 212] width 11 height 11
click at [34, 180] on div at bounding box center [33, 181] width 11 height 11
click at [36, 274] on div at bounding box center [33, 272] width 11 height 11
click at [243, 553] on div "Shapes" at bounding box center [243, 662] width 32 height 9
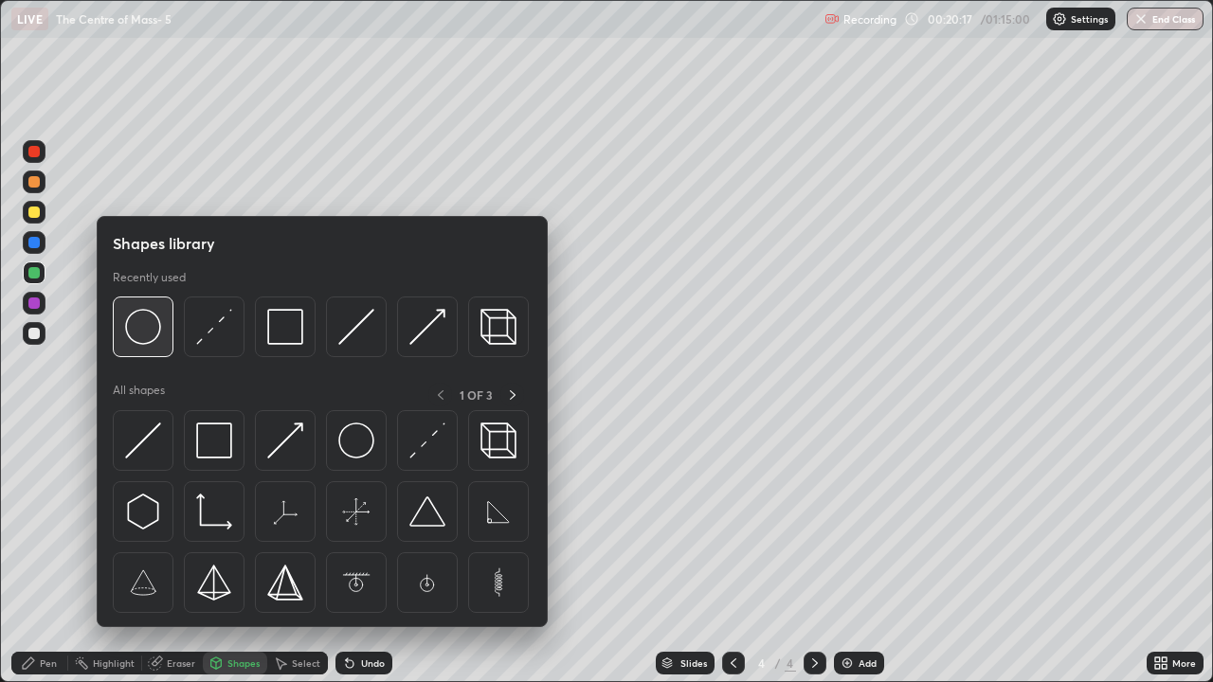
click at [158, 334] on img at bounding box center [143, 327] width 36 height 36
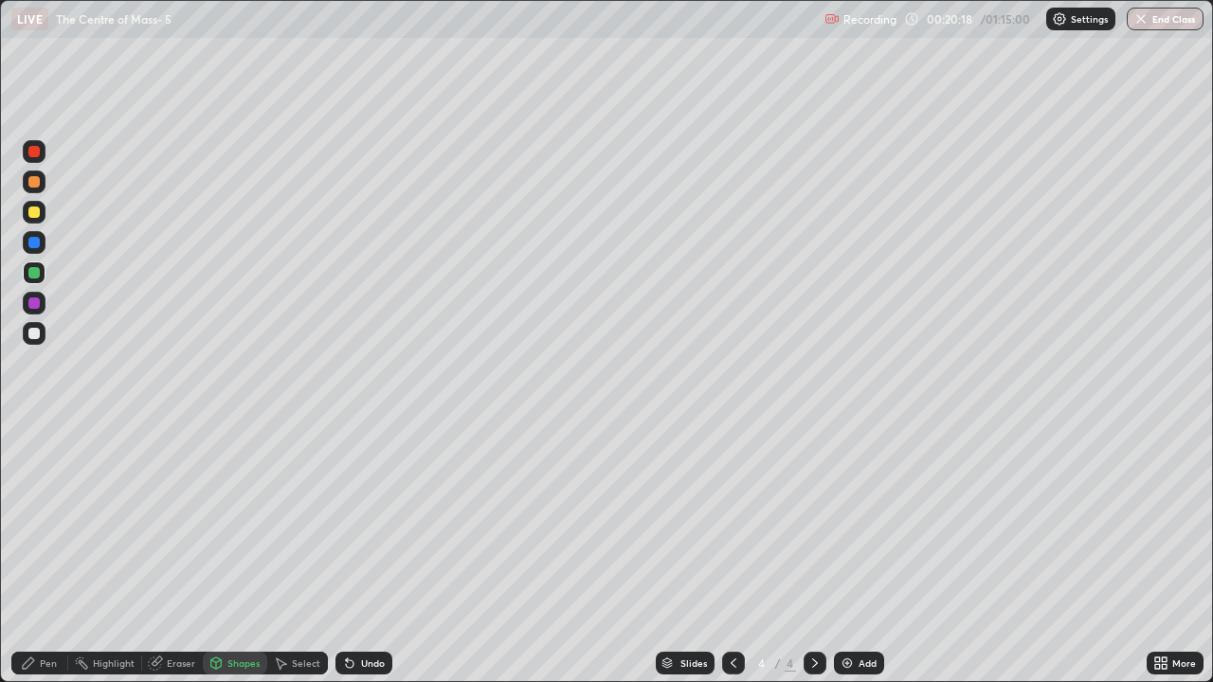
click at [43, 331] on div at bounding box center [34, 333] width 23 height 23
click at [377, 553] on div "Undo" at bounding box center [373, 662] width 24 height 9
click at [55, 553] on div "Pen" at bounding box center [48, 662] width 17 height 9
click at [35, 340] on div at bounding box center [34, 333] width 23 height 23
click at [35, 212] on div at bounding box center [33, 212] width 11 height 11
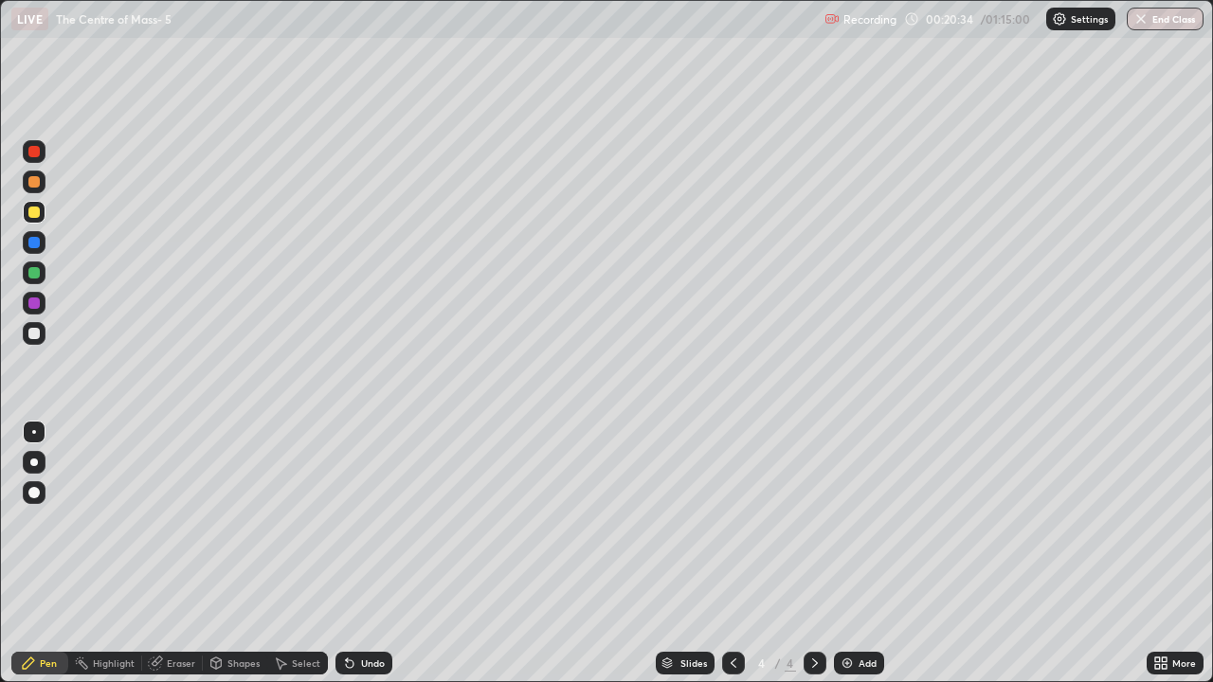
click at [39, 153] on div at bounding box center [33, 151] width 11 height 11
click at [380, 553] on div "Undo" at bounding box center [373, 662] width 24 height 9
click at [386, 553] on div "Undo" at bounding box center [363, 663] width 57 height 23
click at [373, 553] on div "Undo" at bounding box center [363, 663] width 57 height 23
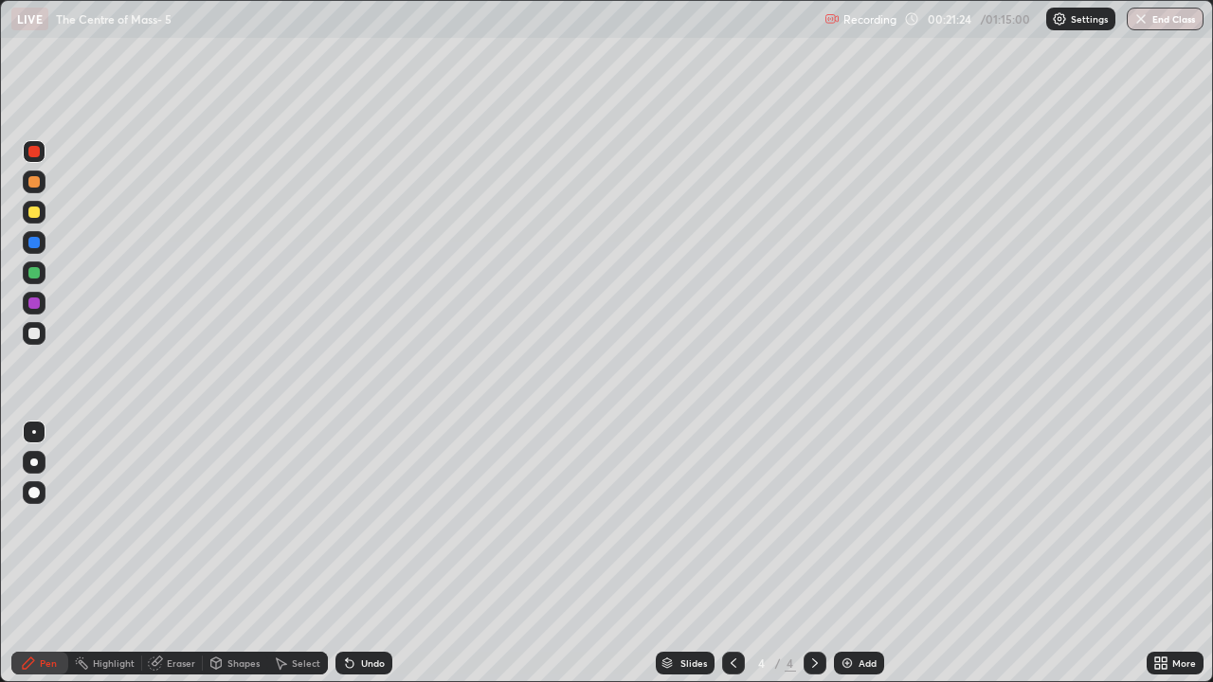
click at [365, 553] on div "Undo" at bounding box center [363, 663] width 57 height 23
click at [35, 276] on div at bounding box center [33, 272] width 11 height 11
click at [39, 337] on div at bounding box center [34, 333] width 23 height 23
click at [357, 553] on div "Undo" at bounding box center [363, 663] width 57 height 23
click at [854, 553] on div "Add" at bounding box center [859, 663] width 50 height 23
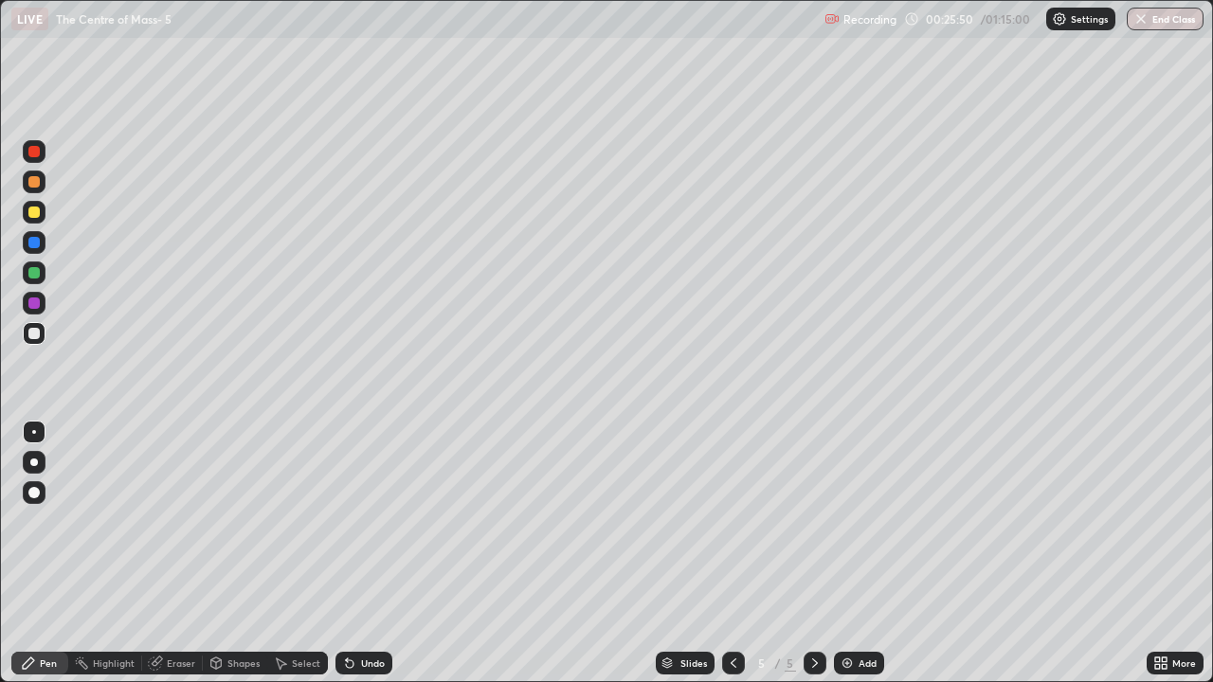
click at [35, 212] on div at bounding box center [33, 212] width 11 height 11
click at [357, 553] on div "Undo" at bounding box center [363, 663] width 57 height 23
click at [361, 553] on div "Undo" at bounding box center [373, 662] width 24 height 9
click at [362, 553] on div "Undo" at bounding box center [373, 662] width 24 height 9
click at [354, 553] on div "Undo" at bounding box center [363, 663] width 57 height 23
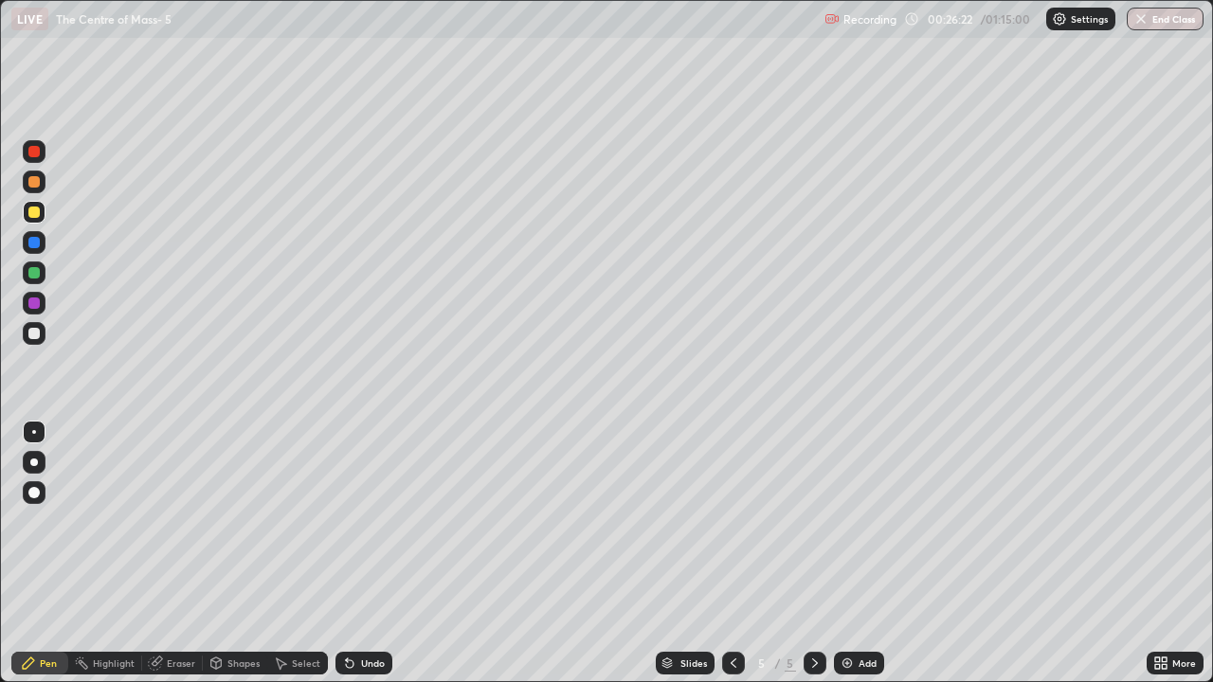
click at [230, 553] on div "Shapes" at bounding box center [243, 662] width 32 height 9
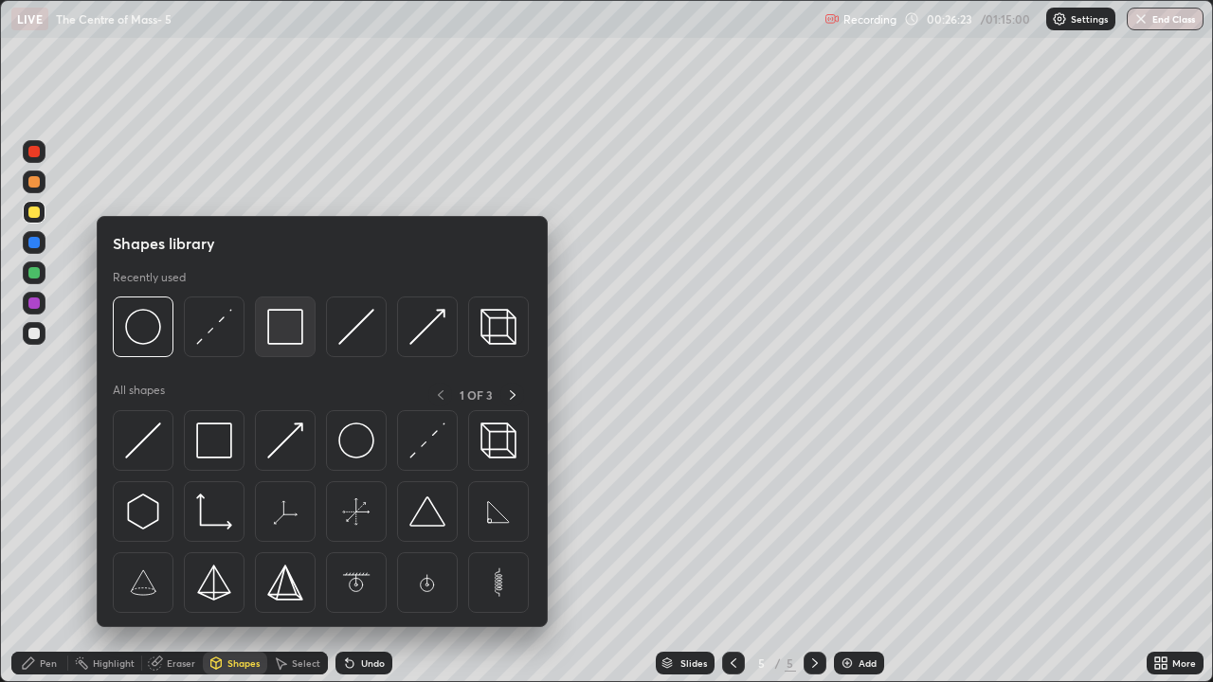
click at [282, 338] on img at bounding box center [285, 327] width 36 height 36
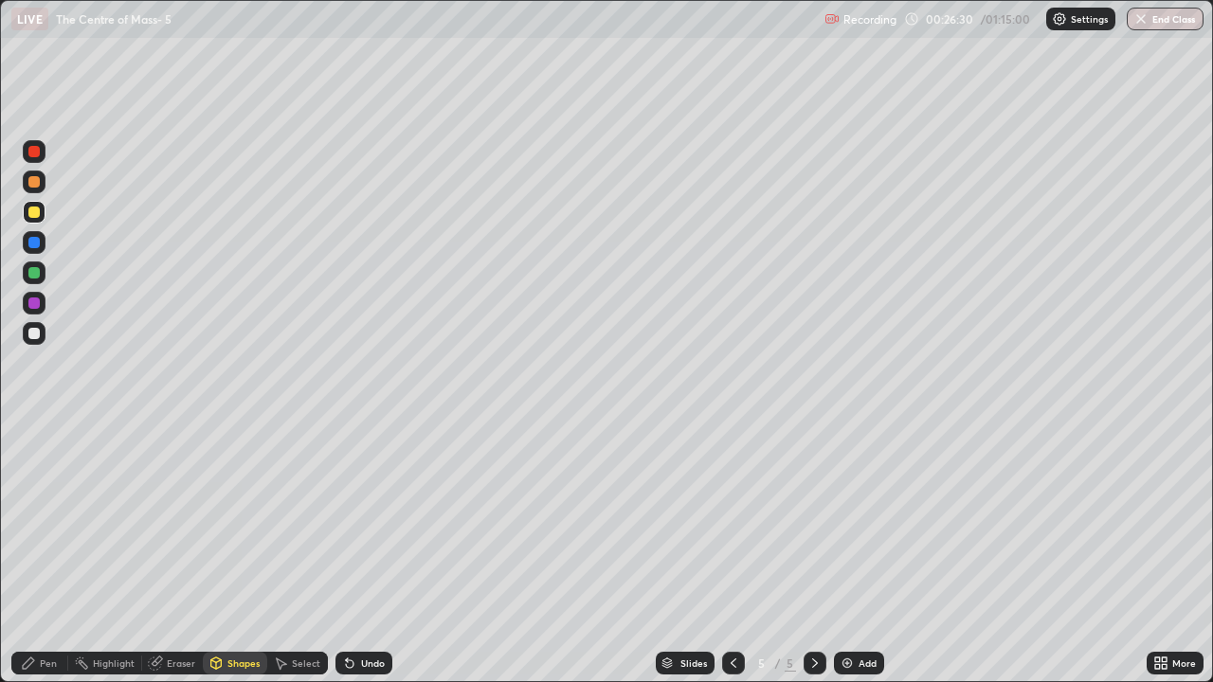
click at [36, 214] on div at bounding box center [33, 212] width 11 height 11
click at [45, 553] on div "Pen" at bounding box center [48, 662] width 17 height 9
click at [360, 553] on div "Undo" at bounding box center [363, 663] width 57 height 23
click at [35, 334] on div at bounding box center [33, 333] width 11 height 11
click at [36, 186] on div at bounding box center [33, 181] width 11 height 11
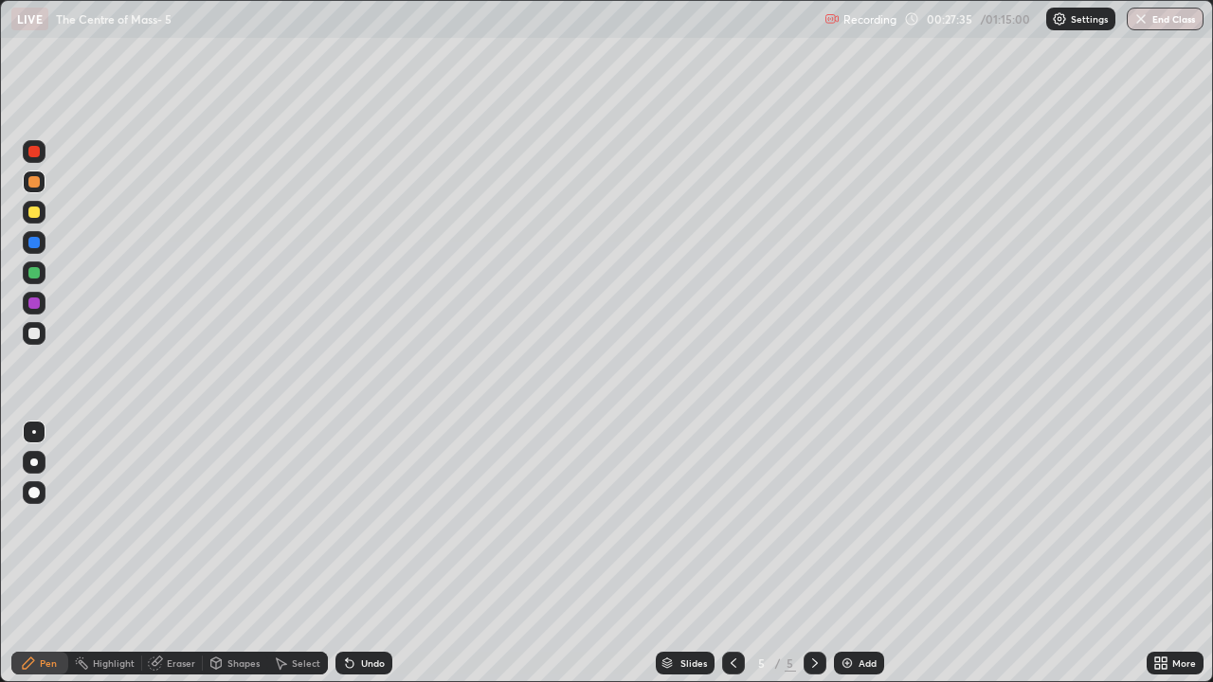
click at [360, 553] on div "Undo" at bounding box center [363, 663] width 57 height 23
click at [359, 553] on div "Undo" at bounding box center [363, 663] width 57 height 23
click at [361, 553] on div "Undo" at bounding box center [363, 663] width 57 height 23
click at [37, 277] on div at bounding box center [33, 272] width 11 height 11
click at [37, 304] on div at bounding box center [33, 302] width 11 height 11
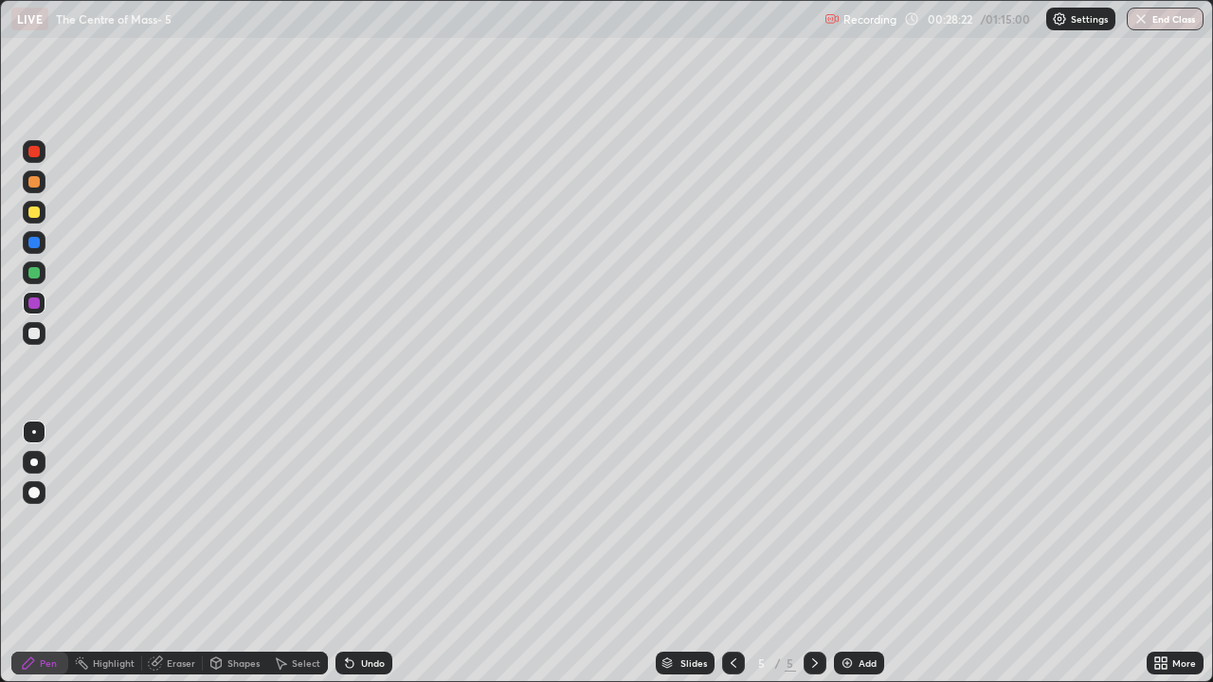
click at [34, 462] on div at bounding box center [34, 463] width 8 height 8
click at [39, 245] on div at bounding box center [33, 242] width 11 height 11
click at [34, 432] on div at bounding box center [34, 432] width 4 height 4
click at [367, 553] on div "Undo" at bounding box center [373, 662] width 24 height 9
click at [35, 189] on div at bounding box center [34, 182] width 23 height 23
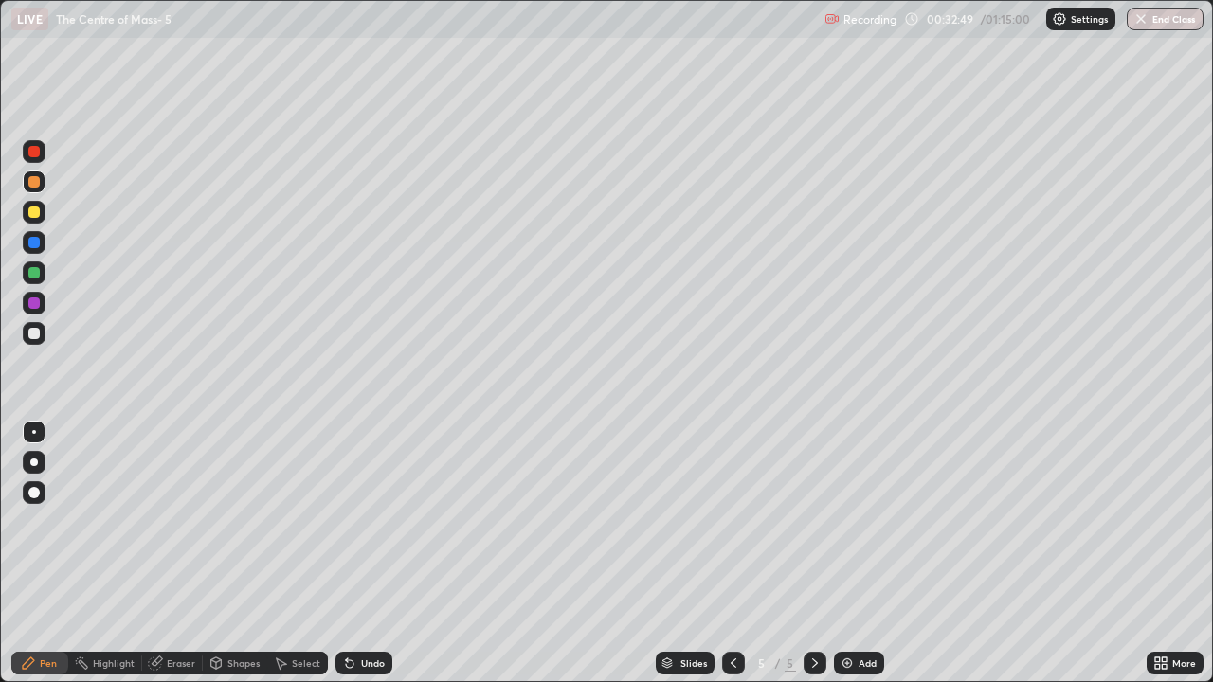
click at [375, 553] on div "Undo" at bounding box center [373, 662] width 24 height 9
click at [239, 553] on div "Shapes" at bounding box center [243, 662] width 32 height 9
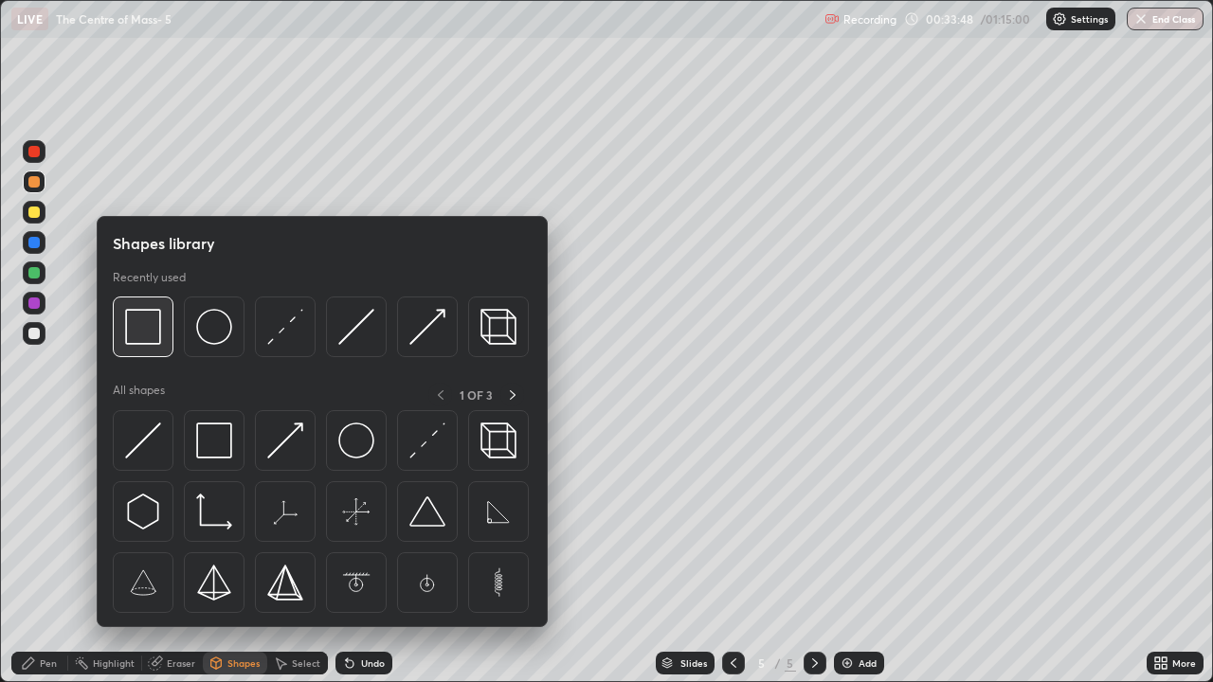
click at [150, 338] on img at bounding box center [143, 327] width 36 height 36
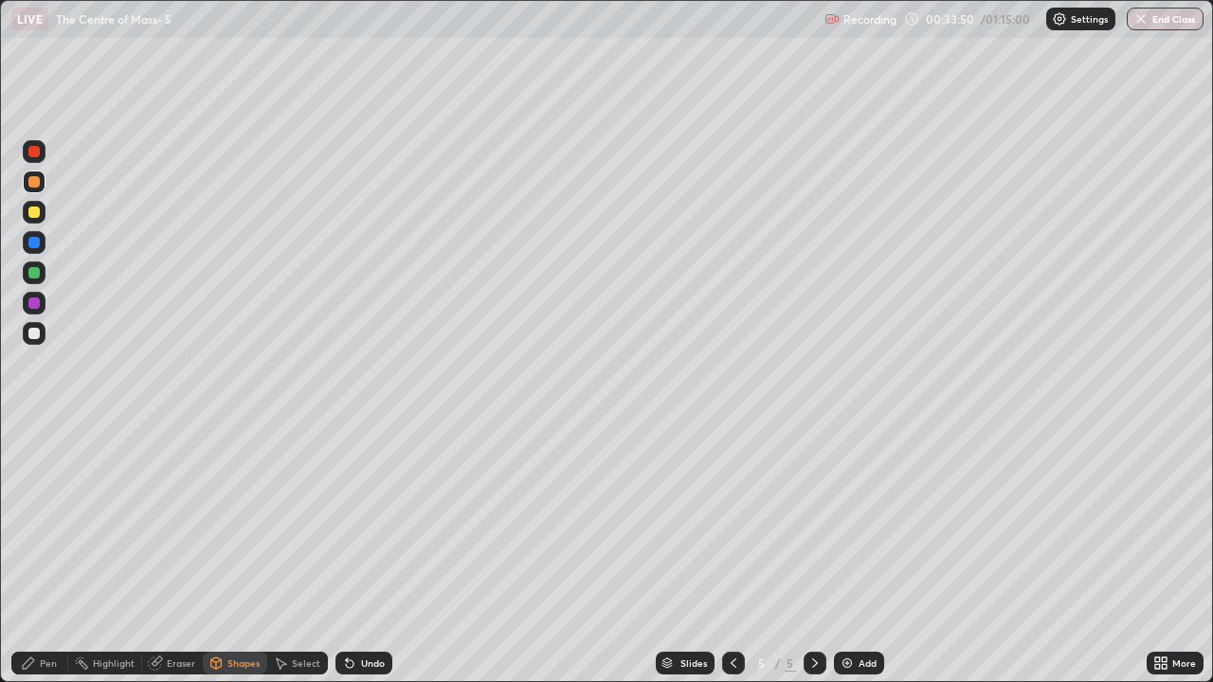
click at [39, 211] on div at bounding box center [33, 212] width 11 height 11
click at [298, 553] on div "Select" at bounding box center [306, 662] width 28 height 9
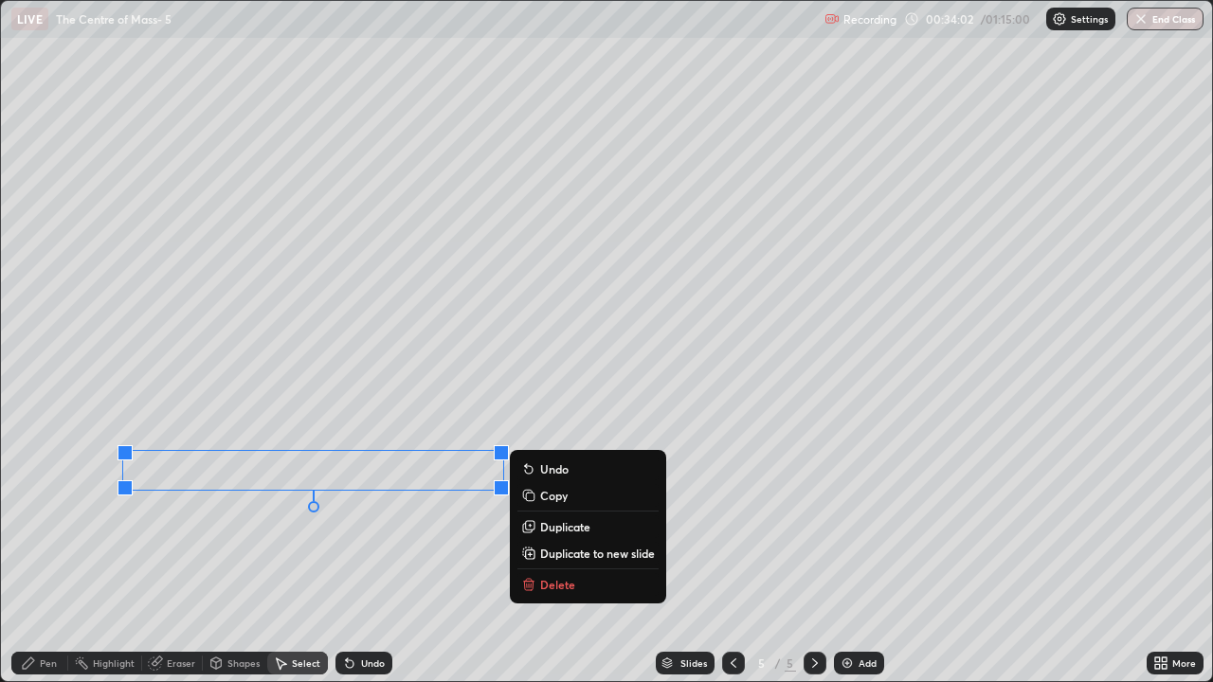
click at [48, 553] on div "Pen" at bounding box center [48, 662] width 17 height 9
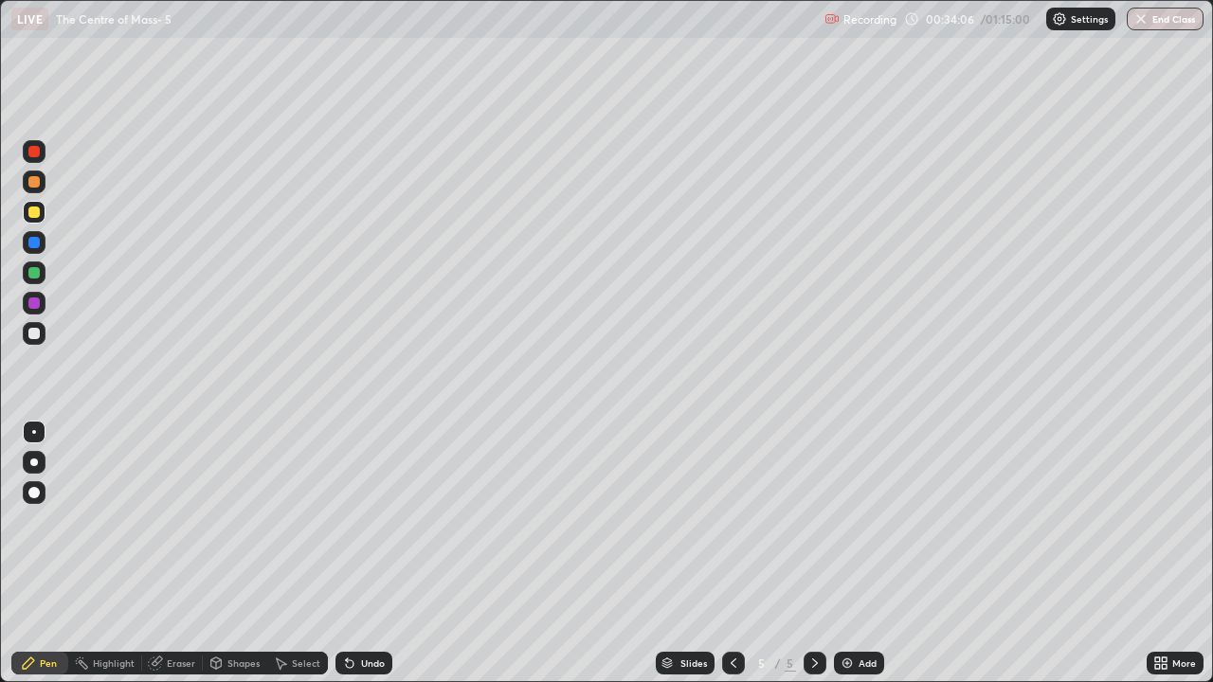
click at [38, 184] on div at bounding box center [33, 181] width 11 height 11
click at [34, 334] on div at bounding box center [33, 333] width 11 height 11
click at [37, 308] on div at bounding box center [33, 302] width 11 height 11
click at [35, 221] on div at bounding box center [34, 212] width 23 height 23
click at [370, 553] on div "Undo" at bounding box center [363, 663] width 57 height 23
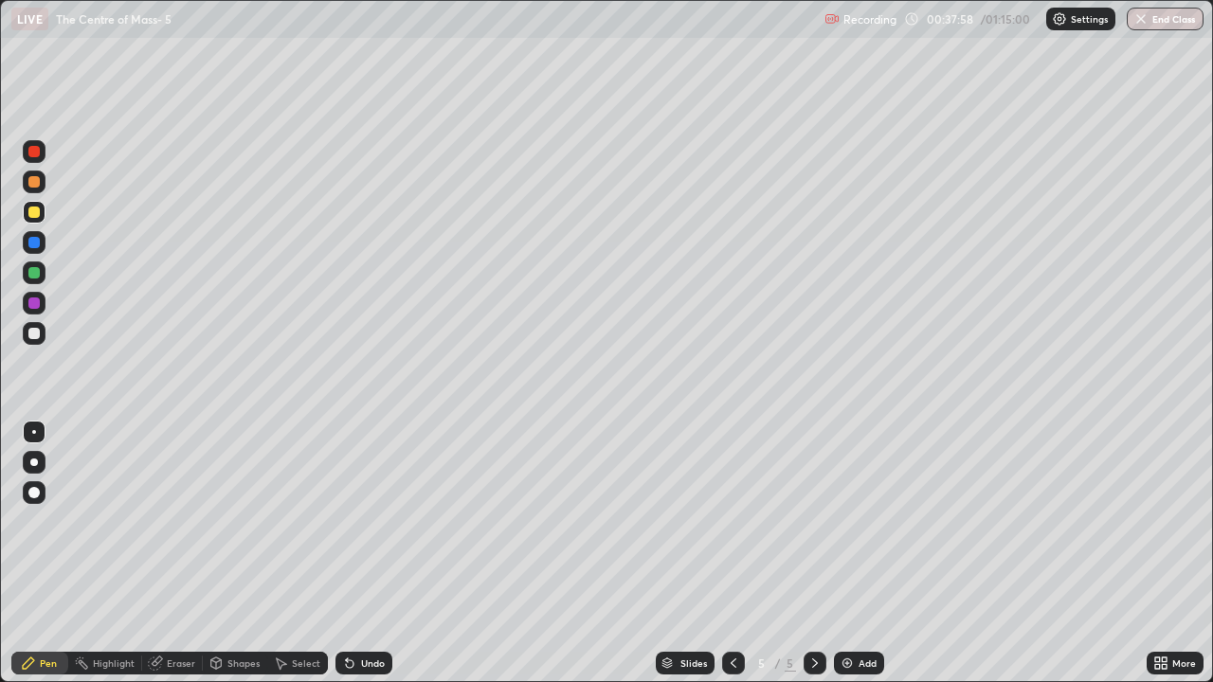
click at [367, 553] on div "Undo" at bounding box center [363, 663] width 57 height 23
click at [369, 553] on div "Undo" at bounding box center [363, 663] width 57 height 23
click at [376, 553] on div "Undo" at bounding box center [373, 662] width 24 height 9
click at [369, 553] on div "Undo" at bounding box center [363, 663] width 57 height 23
click at [30, 275] on div at bounding box center [33, 272] width 11 height 11
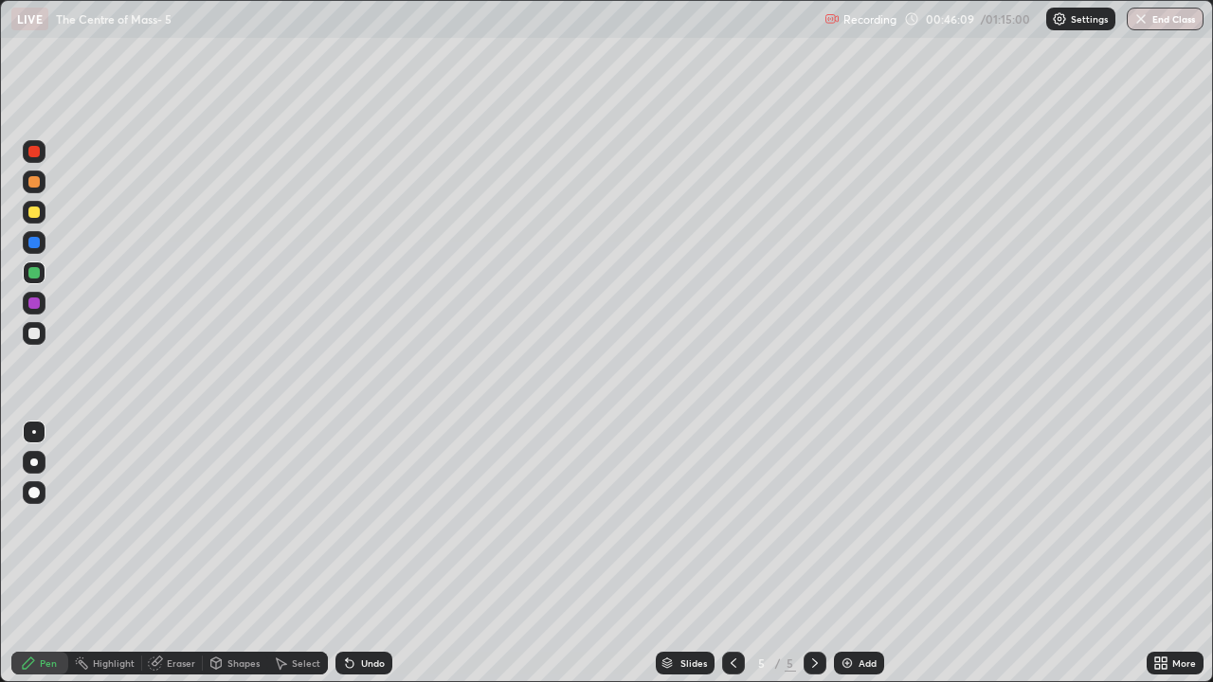
click at [866, 553] on div "Add" at bounding box center [867, 662] width 18 height 9
click at [42, 334] on div at bounding box center [34, 333] width 23 height 23
click at [370, 553] on div "Undo" at bounding box center [363, 663] width 57 height 23
click at [369, 553] on div "Undo" at bounding box center [373, 662] width 24 height 9
click at [45, 275] on div at bounding box center [34, 272] width 23 height 23
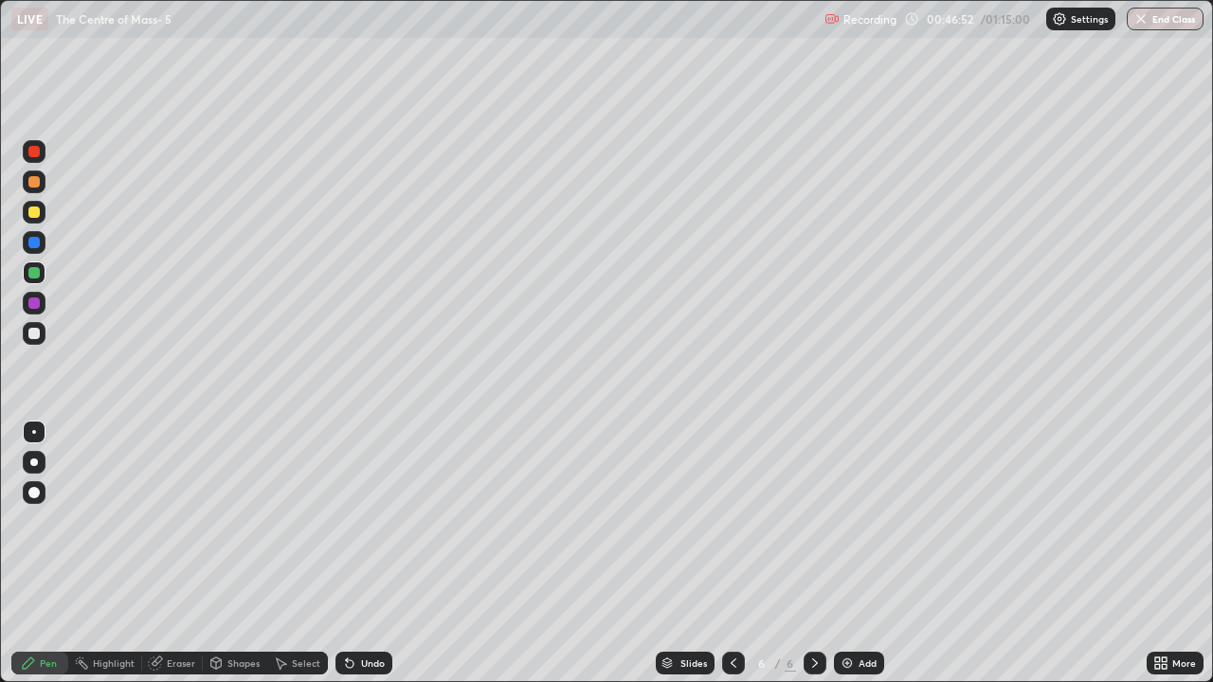
click at [367, 553] on div "Undo" at bounding box center [373, 662] width 24 height 9
click at [35, 303] on div at bounding box center [33, 302] width 11 height 11
click at [34, 334] on div at bounding box center [33, 333] width 11 height 11
click at [36, 223] on div at bounding box center [34, 212] width 23 height 23
click at [373, 553] on div "Undo" at bounding box center [373, 662] width 24 height 9
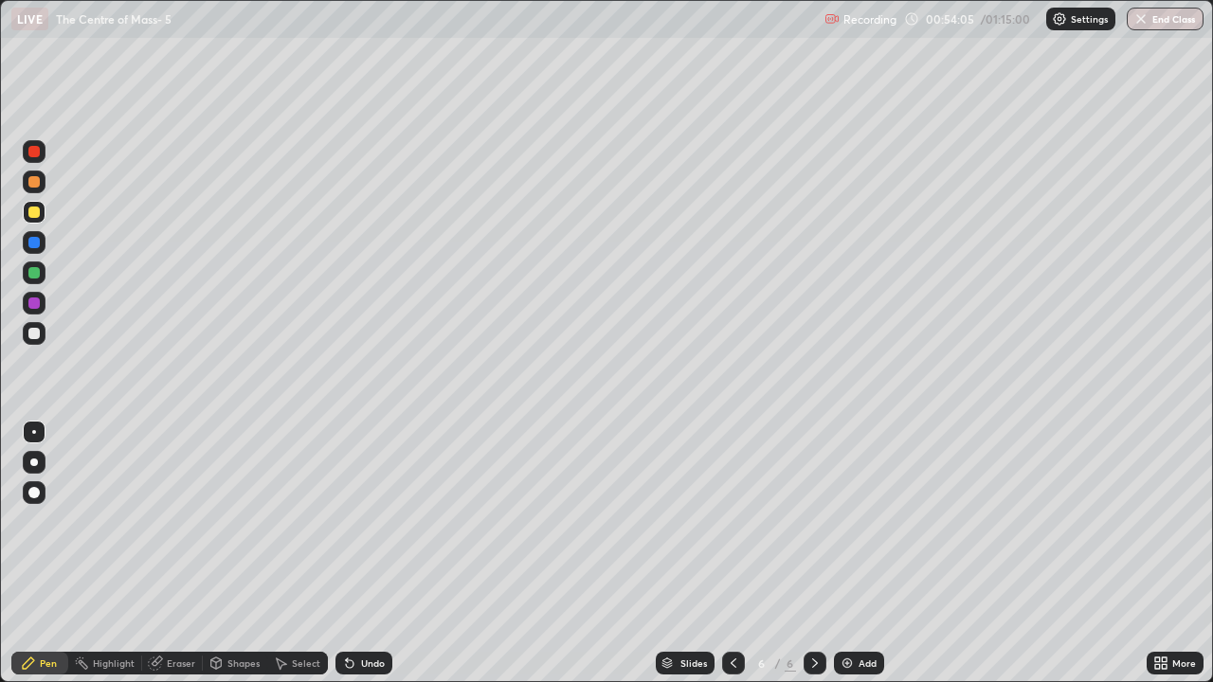
click at [38, 271] on div at bounding box center [33, 272] width 11 height 11
click at [42, 307] on div at bounding box center [34, 303] width 23 height 23
click at [38, 277] on div at bounding box center [33, 272] width 11 height 11
click at [854, 553] on div "Add" at bounding box center [859, 663] width 50 height 23
click at [43, 336] on div at bounding box center [34, 333] width 23 height 23
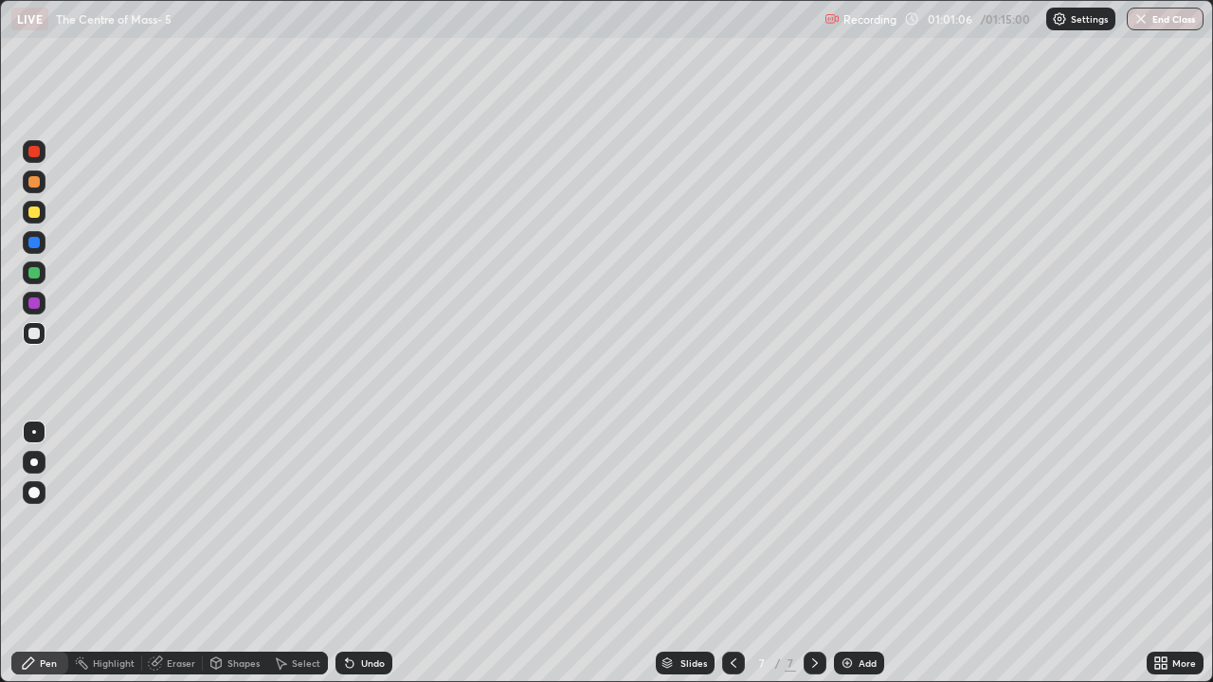
click at [353, 553] on div "Undo" at bounding box center [363, 663] width 57 height 23
click at [36, 223] on div at bounding box center [34, 212] width 23 height 23
click at [36, 334] on div at bounding box center [33, 333] width 11 height 11
click at [361, 553] on div "Undo" at bounding box center [373, 662] width 24 height 9
click at [352, 553] on icon at bounding box center [349, 663] width 15 height 15
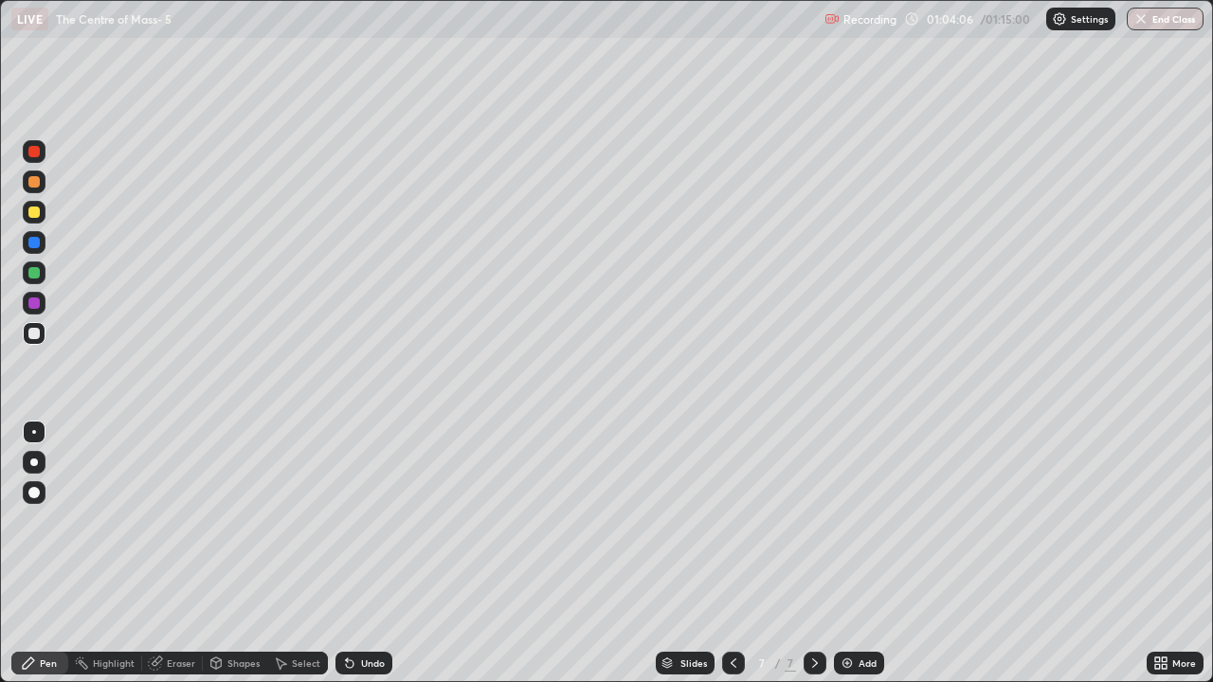
click at [361, 553] on div "Undo" at bounding box center [373, 662] width 24 height 9
click at [365, 553] on div "Undo" at bounding box center [363, 663] width 57 height 23
click at [34, 214] on div at bounding box center [33, 212] width 11 height 11
click at [219, 553] on icon at bounding box center [216, 662] width 10 height 11
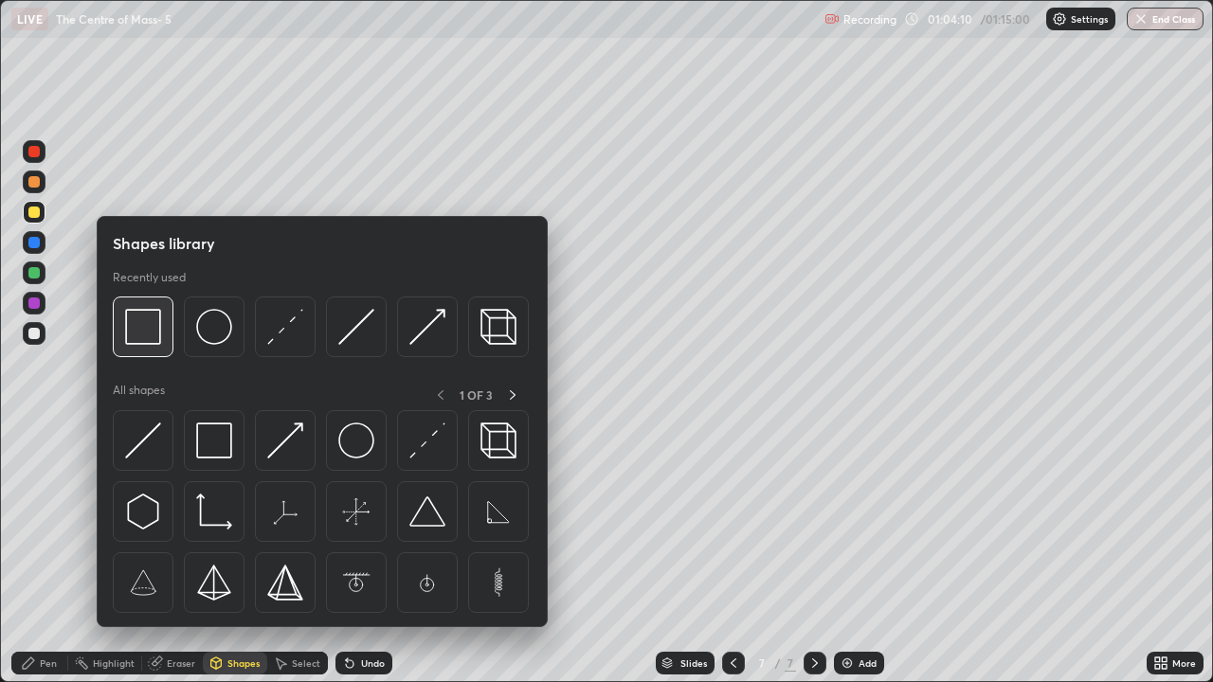
click at [155, 332] on img at bounding box center [143, 327] width 36 height 36
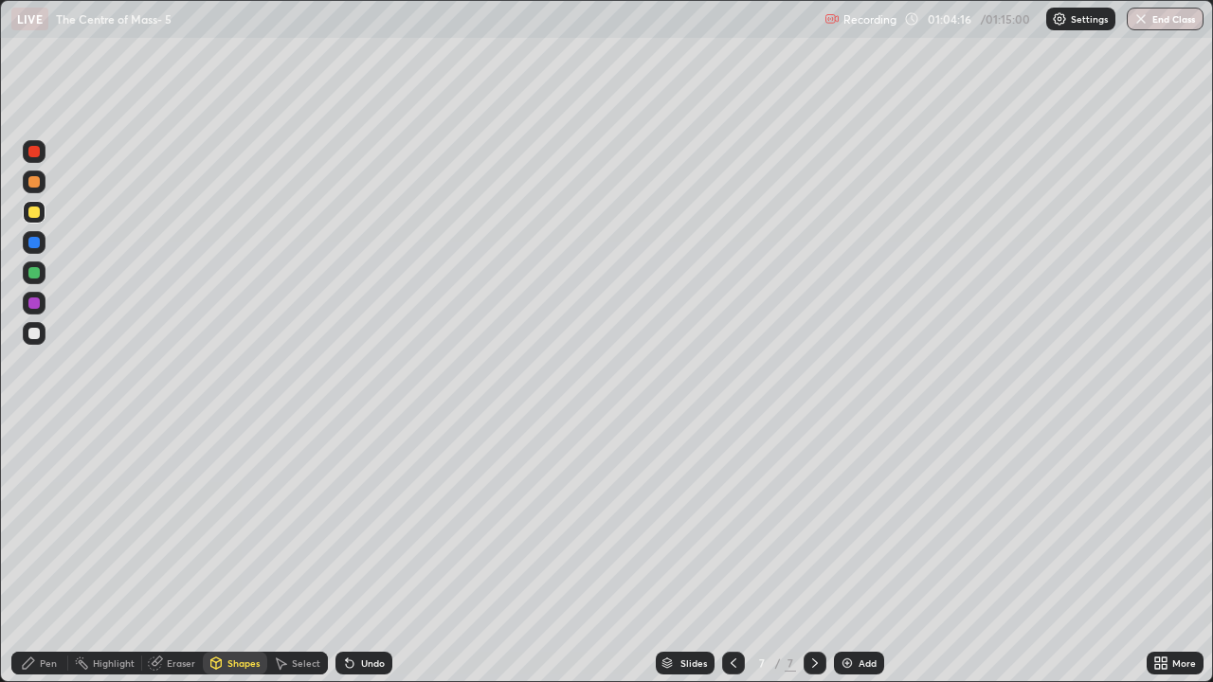
click at [35, 220] on div at bounding box center [34, 212] width 23 height 23
click at [55, 553] on div "Pen" at bounding box center [39, 663] width 57 height 23
click at [361, 553] on div "Undo" at bounding box center [373, 662] width 24 height 9
click at [39, 336] on div at bounding box center [33, 333] width 11 height 11
click at [40, 220] on div at bounding box center [34, 212] width 23 height 23
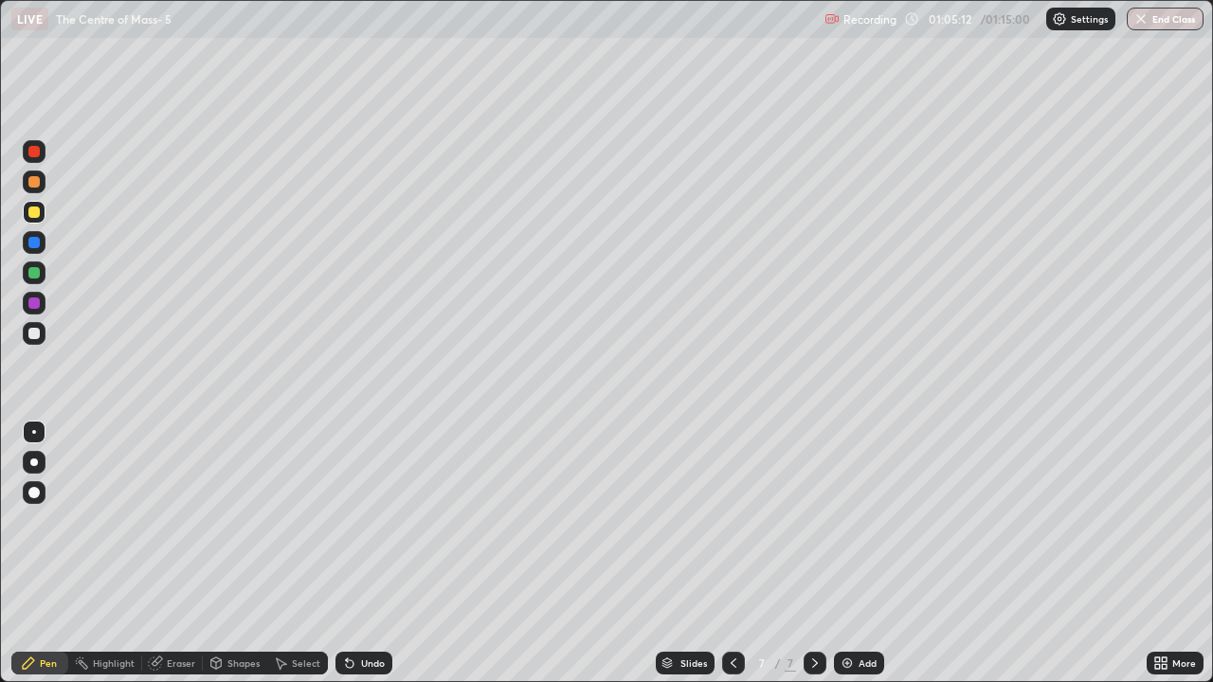
click at [361, 553] on div "Undo" at bounding box center [373, 662] width 24 height 9
click at [38, 275] on div at bounding box center [33, 272] width 11 height 11
click at [37, 217] on div at bounding box center [33, 212] width 11 height 11
click at [36, 189] on div at bounding box center [34, 182] width 23 height 23
click at [1168, 22] on button "End Class" at bounding box center [1165, 19] width 75 height 23
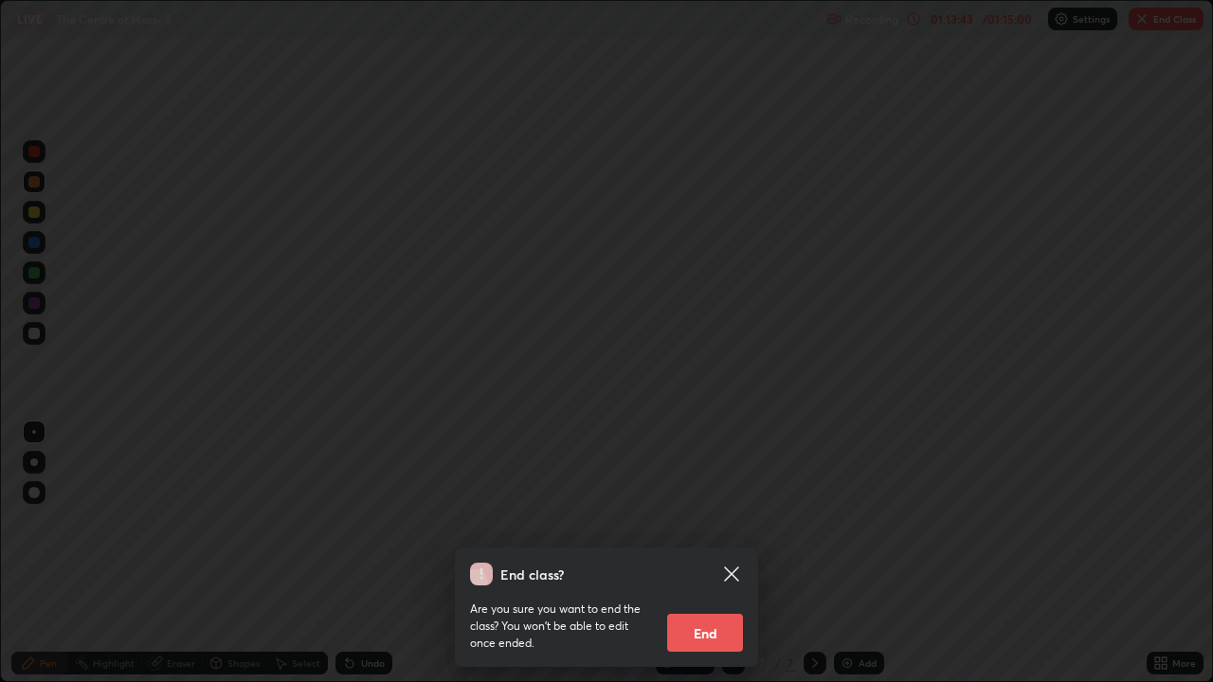
click at [707, 553] on button "End" at bounding box center [705, 633] width 76 height 38
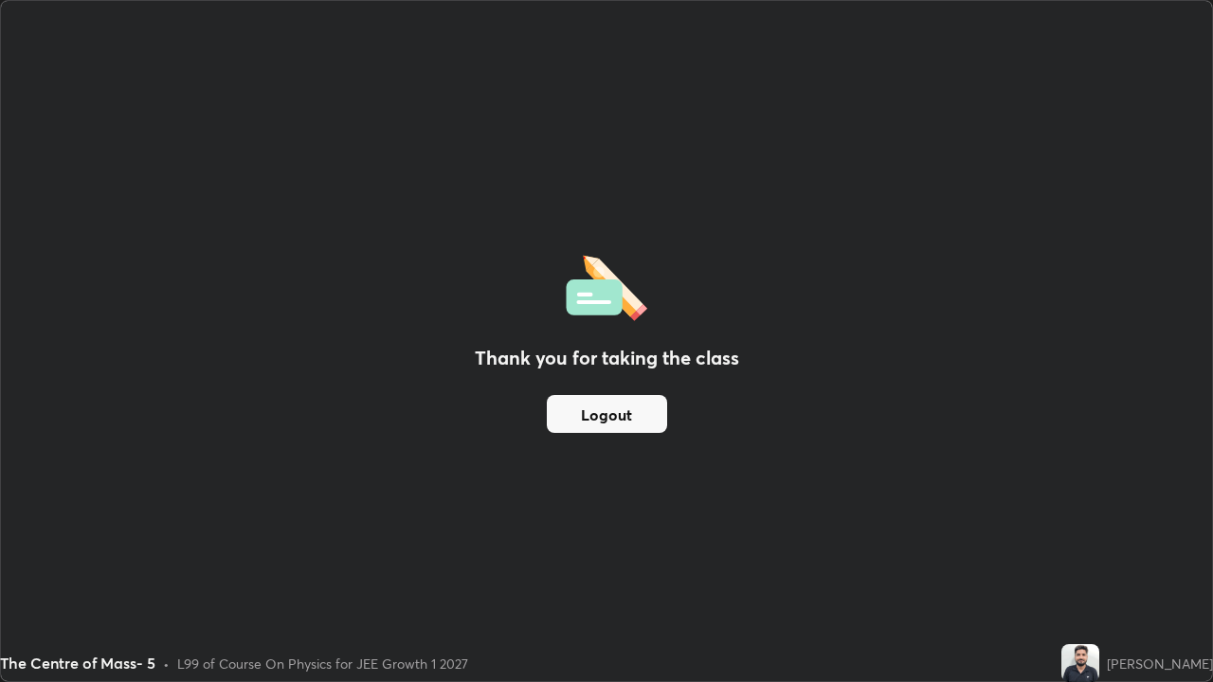
click at [613, 423] on button "Logout" at bounding box center [607, 414] width 120 height 38
